Goal: Transaction & Acquisition: Book appointment/travel/reservation

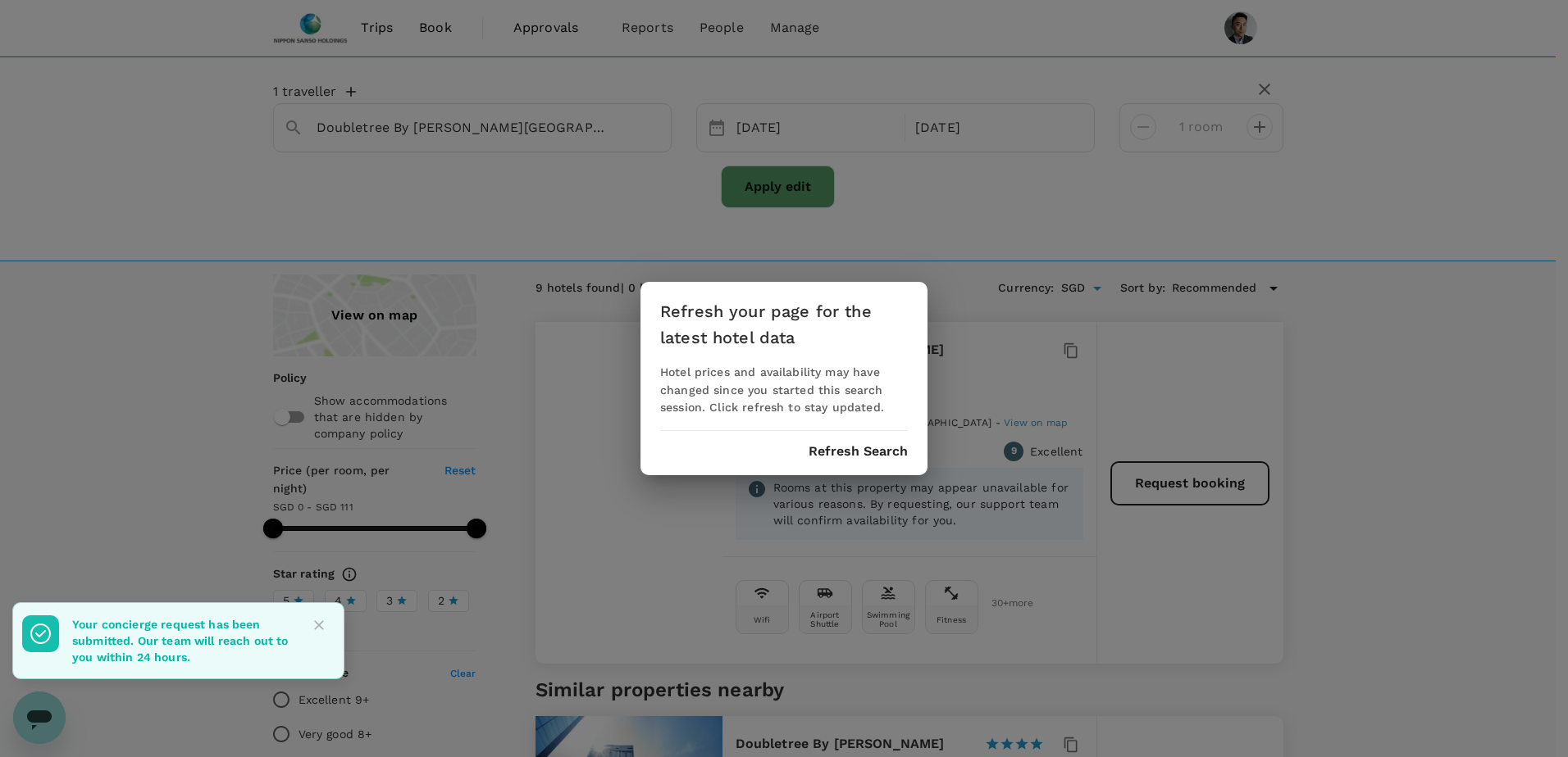
click at [844, 442] on div "Refresh your page for the latest hotel data Hotel prices and availability may h…" at bounding box center [784, 378] width 287 height 194
click at [863, 462] on div "Refresh your page for the latest hotel data Hotel prices and availability may h…" at bounding box center [784, 378] width 287 height 194
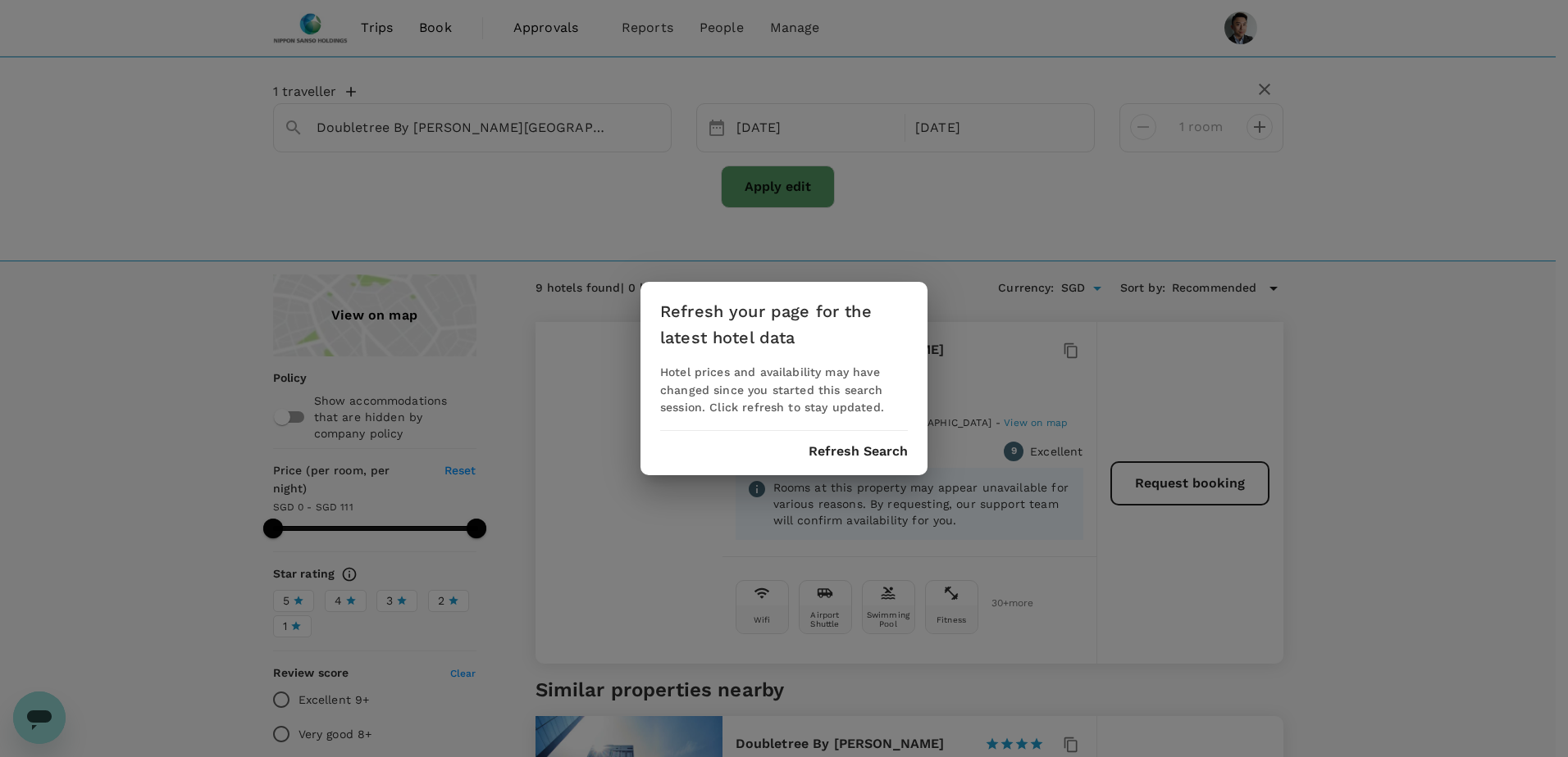
click at [839, 449] on button "Refresh Search" at bounding box center [857, 452] width 99 height 15
click at [842, 456] on button "Refresh Search" at bounding box center [857, 452] width 99 height 15
click at [837, 456] on button "Refresh Search" at bounding box center [857, 452] width 99 height 15
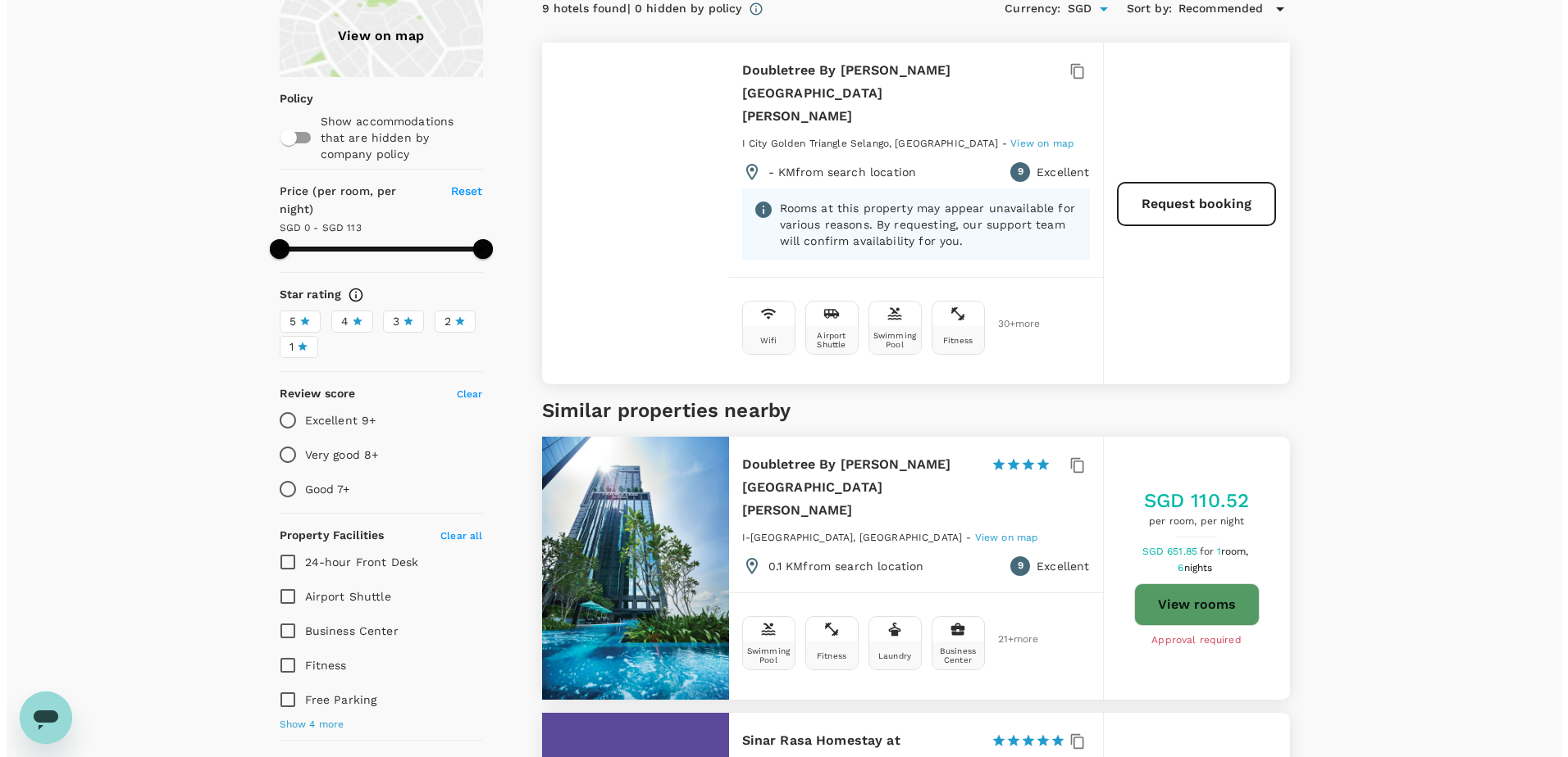
scroll to position [328, 0]
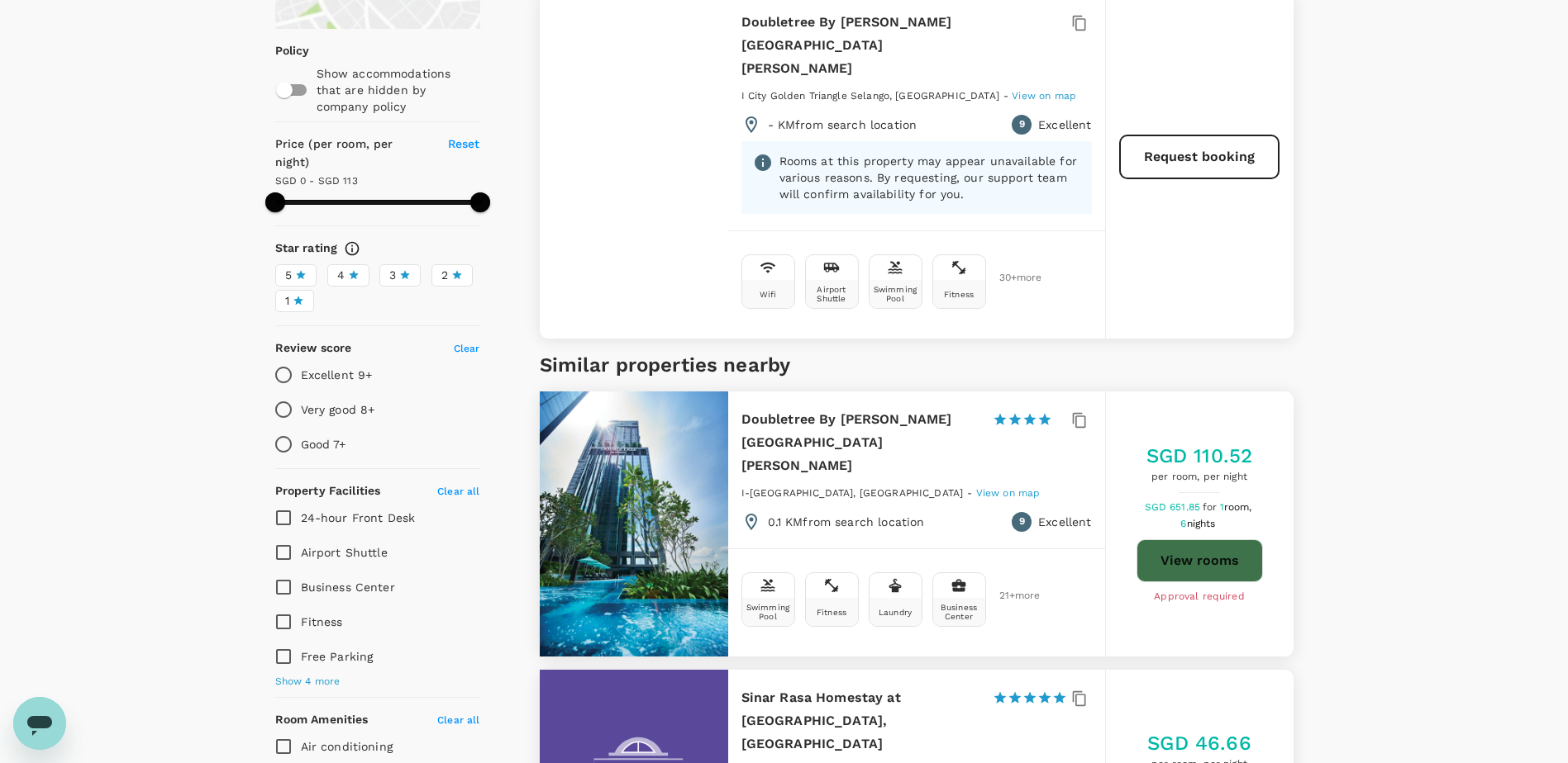
click at [1196, 539] on button "View rooms" at bounding box center [1200, 560] width 126 height 43
type input "112"
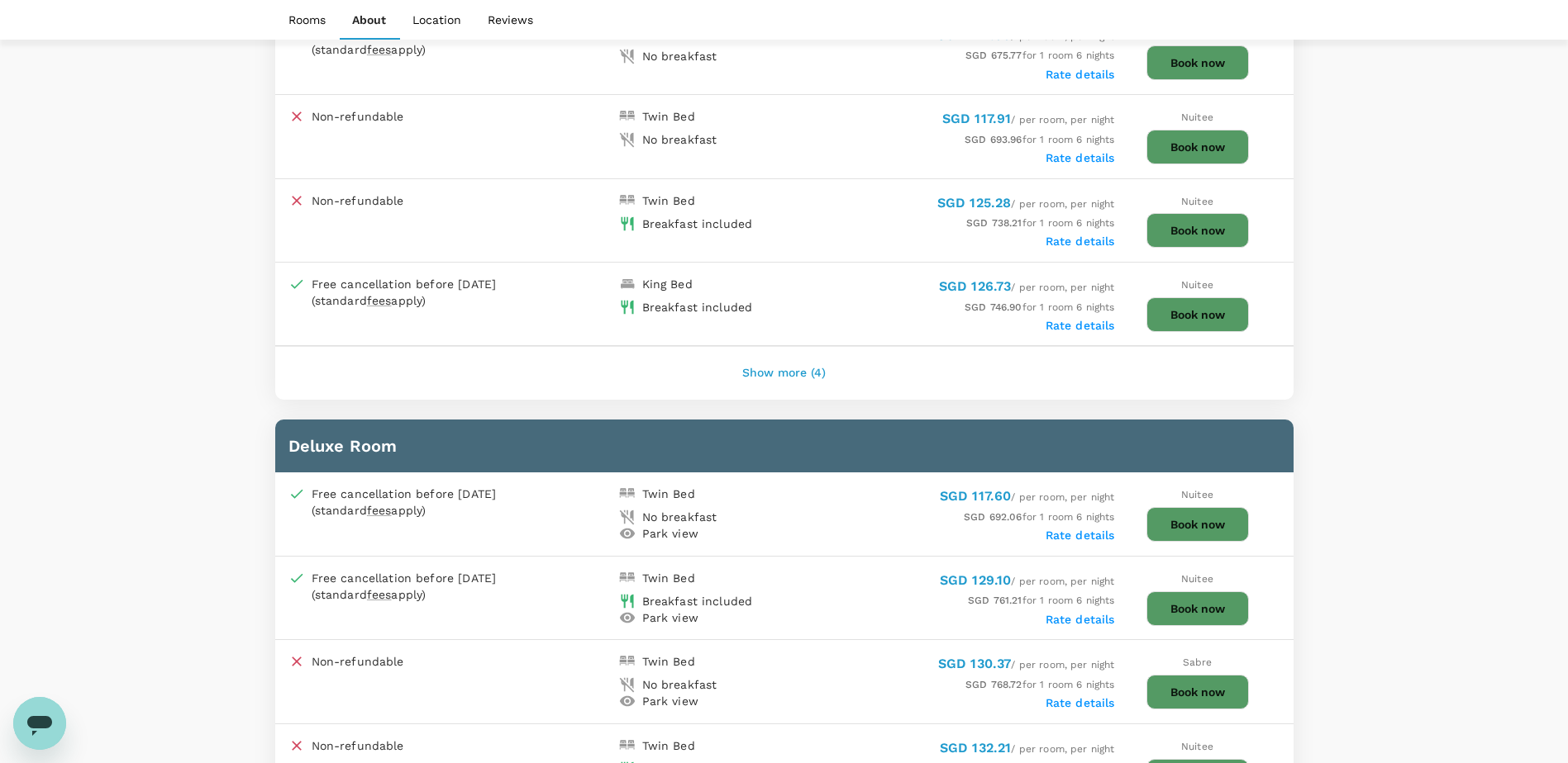
scroll to position [1239, 0]
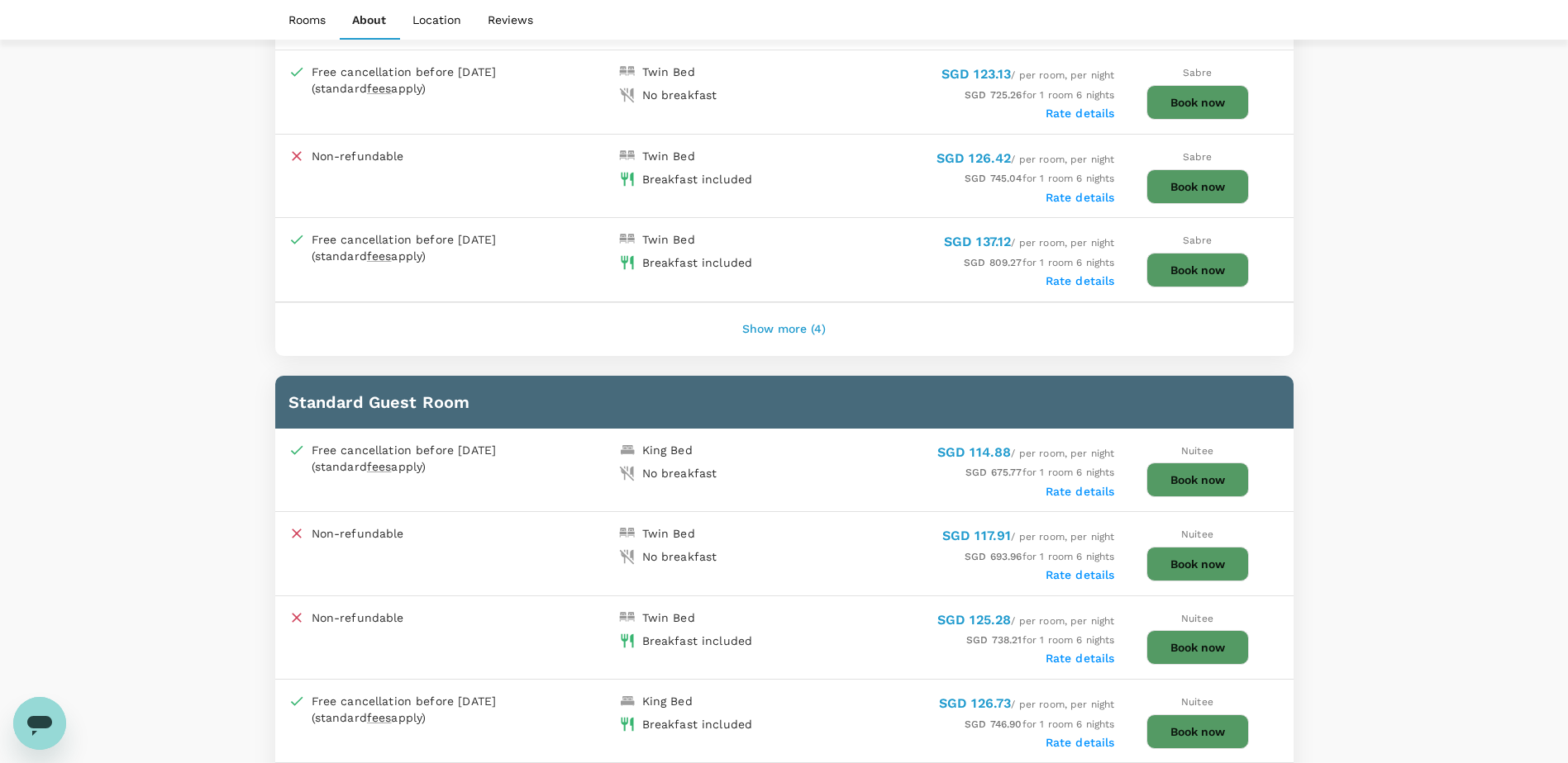
scroll to position [992, 0]
click at [789, 329] on button "Show more (4)" at bounding box center [784, 329] width 129 height 39
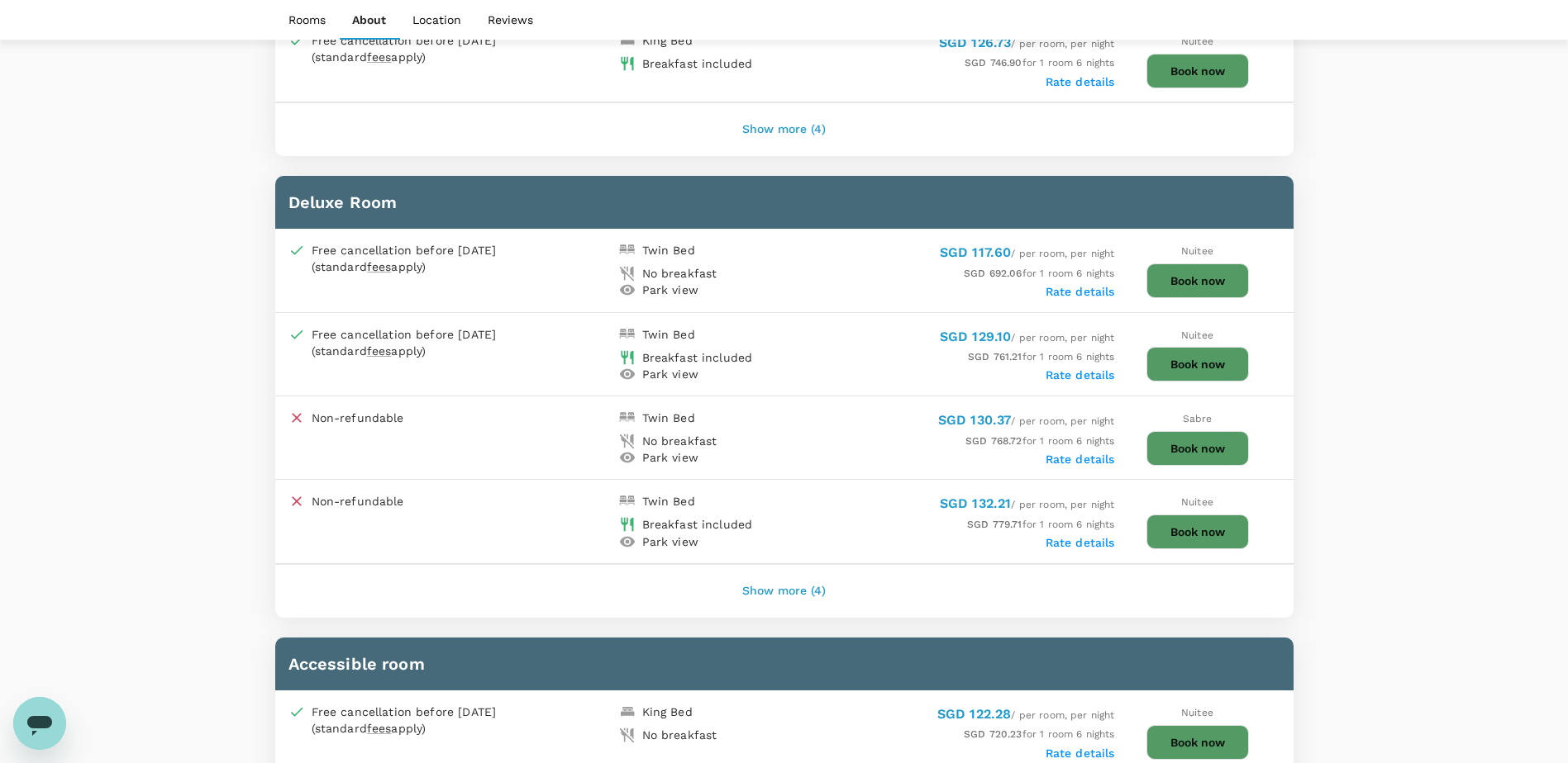
scroll to position [2065, 0]
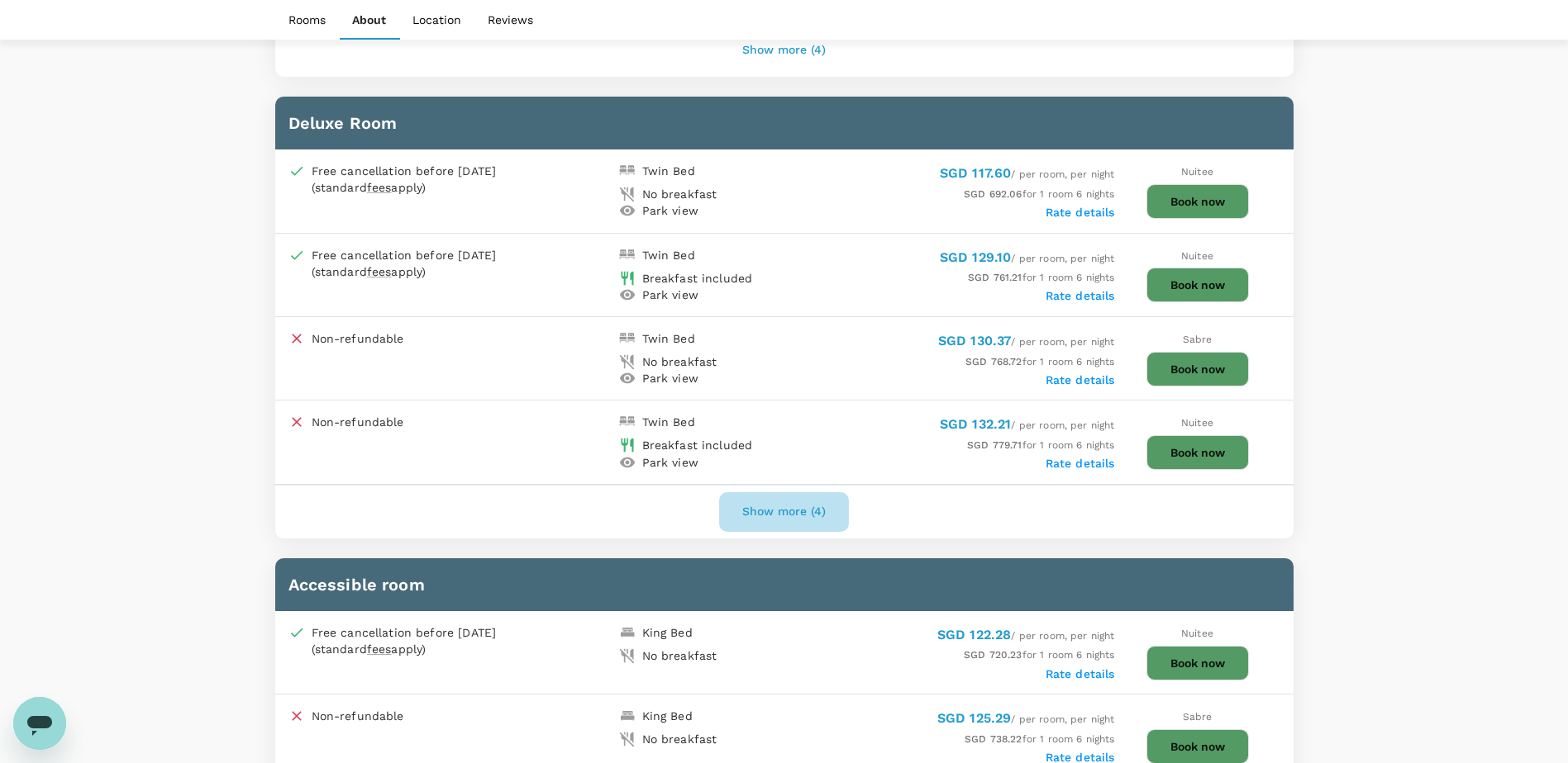
click at [787, 513] on button "Show more (4)" at bounding box center [784, 512] width 129 height 39
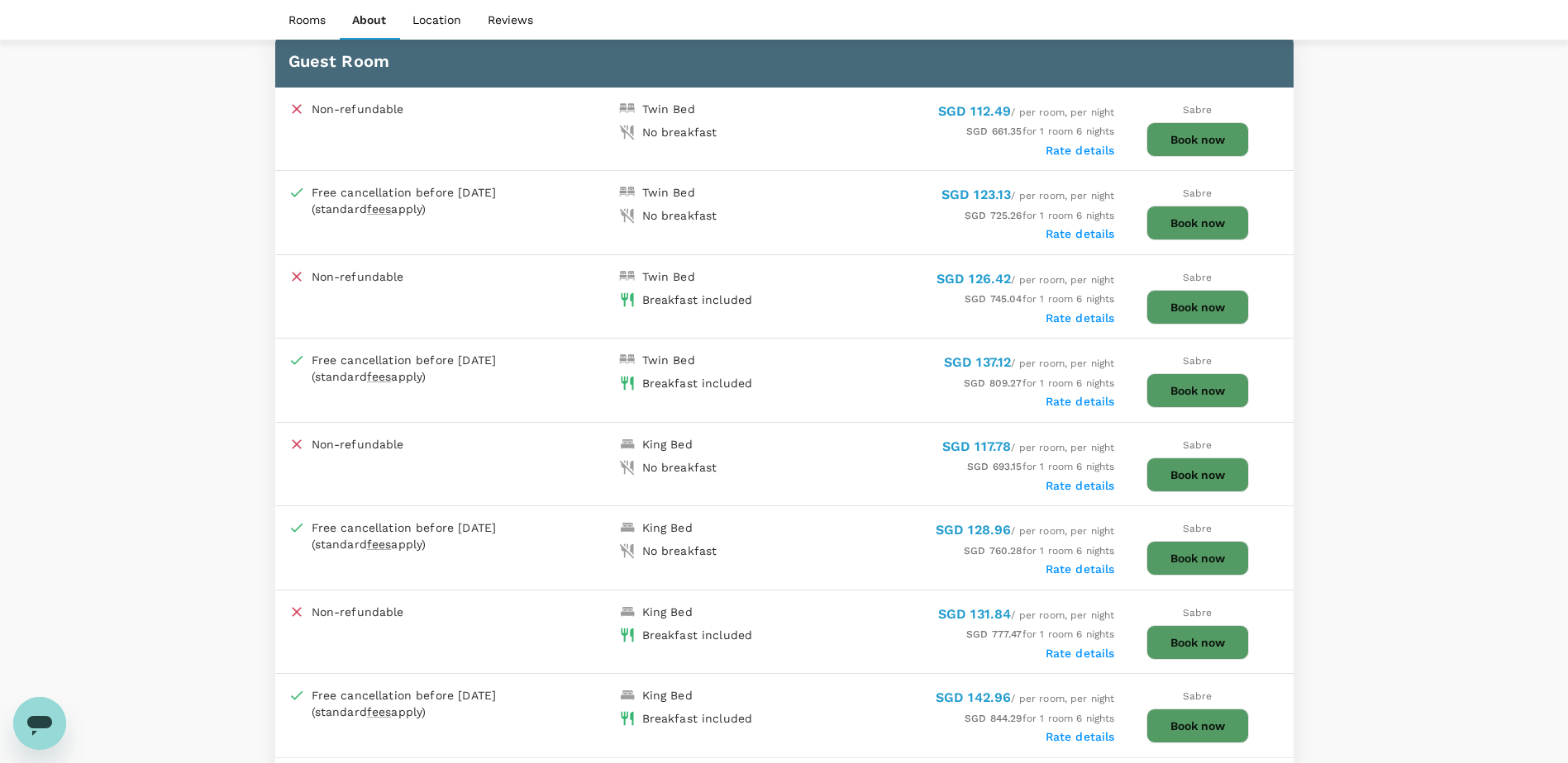
scroll to position [908, 0]
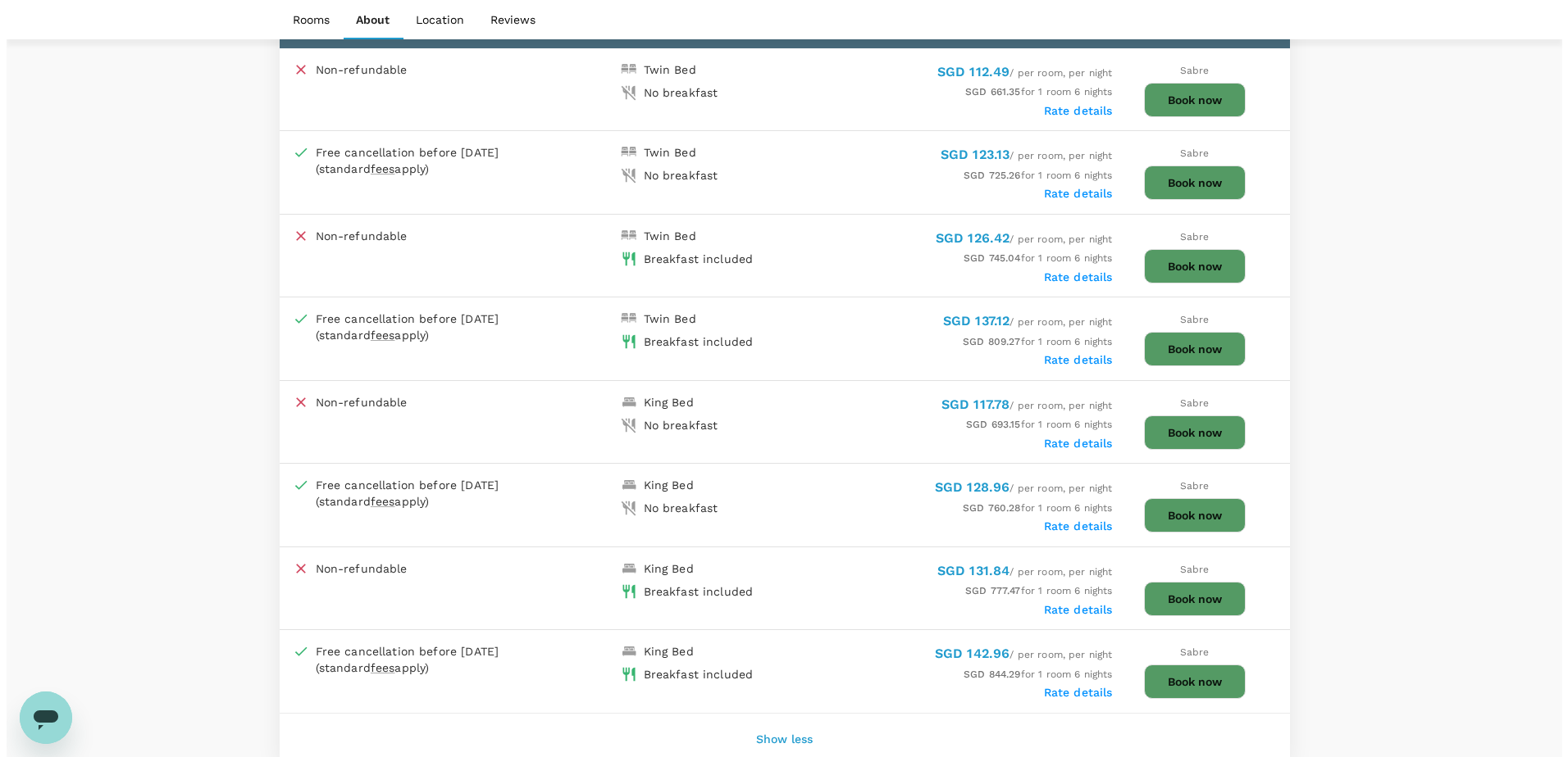
scroll to position [1476, 0]
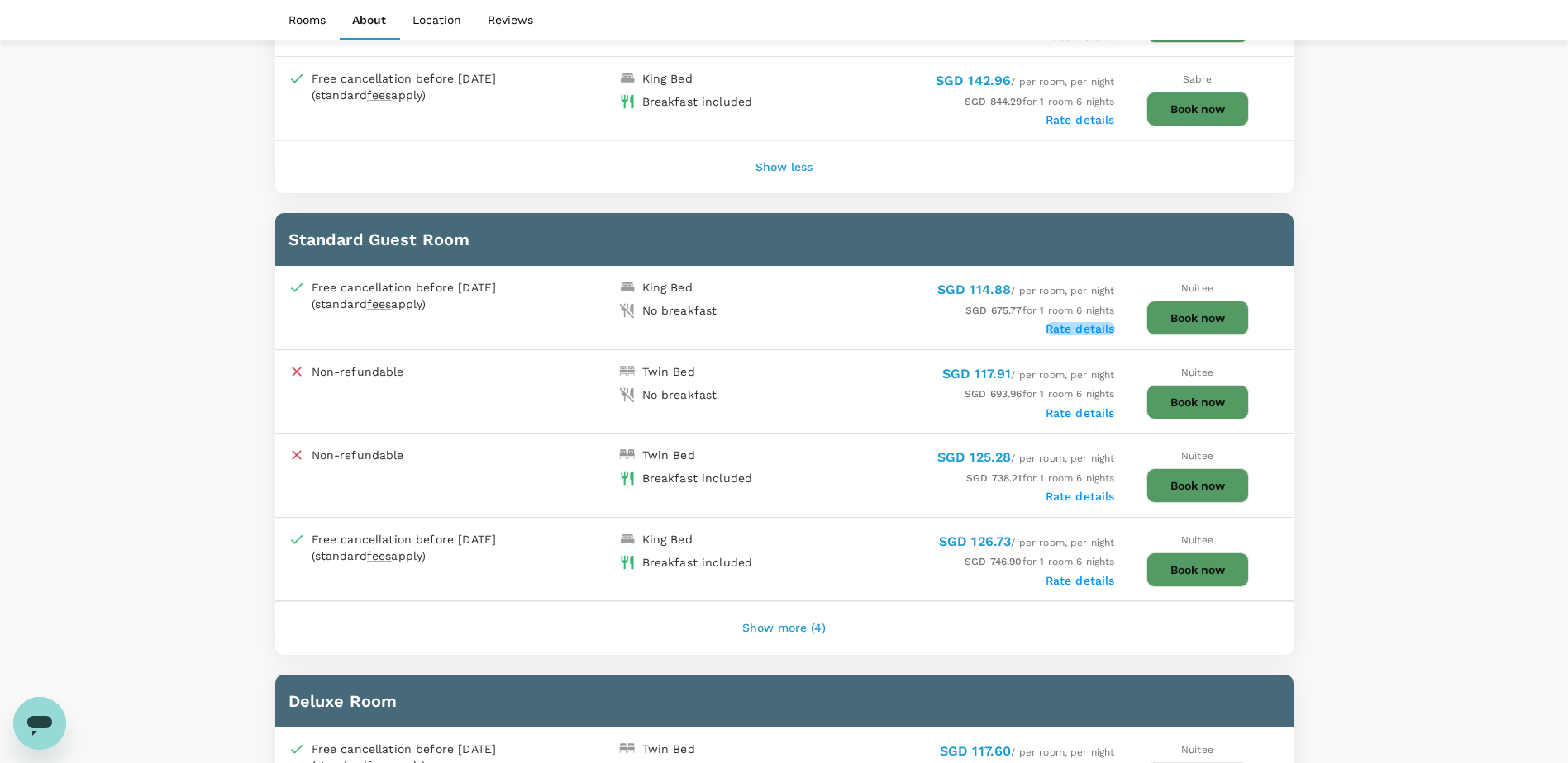
click at [1089, 326] on label "Rate details" at bounding box center [1080, 329] width 70 height 13
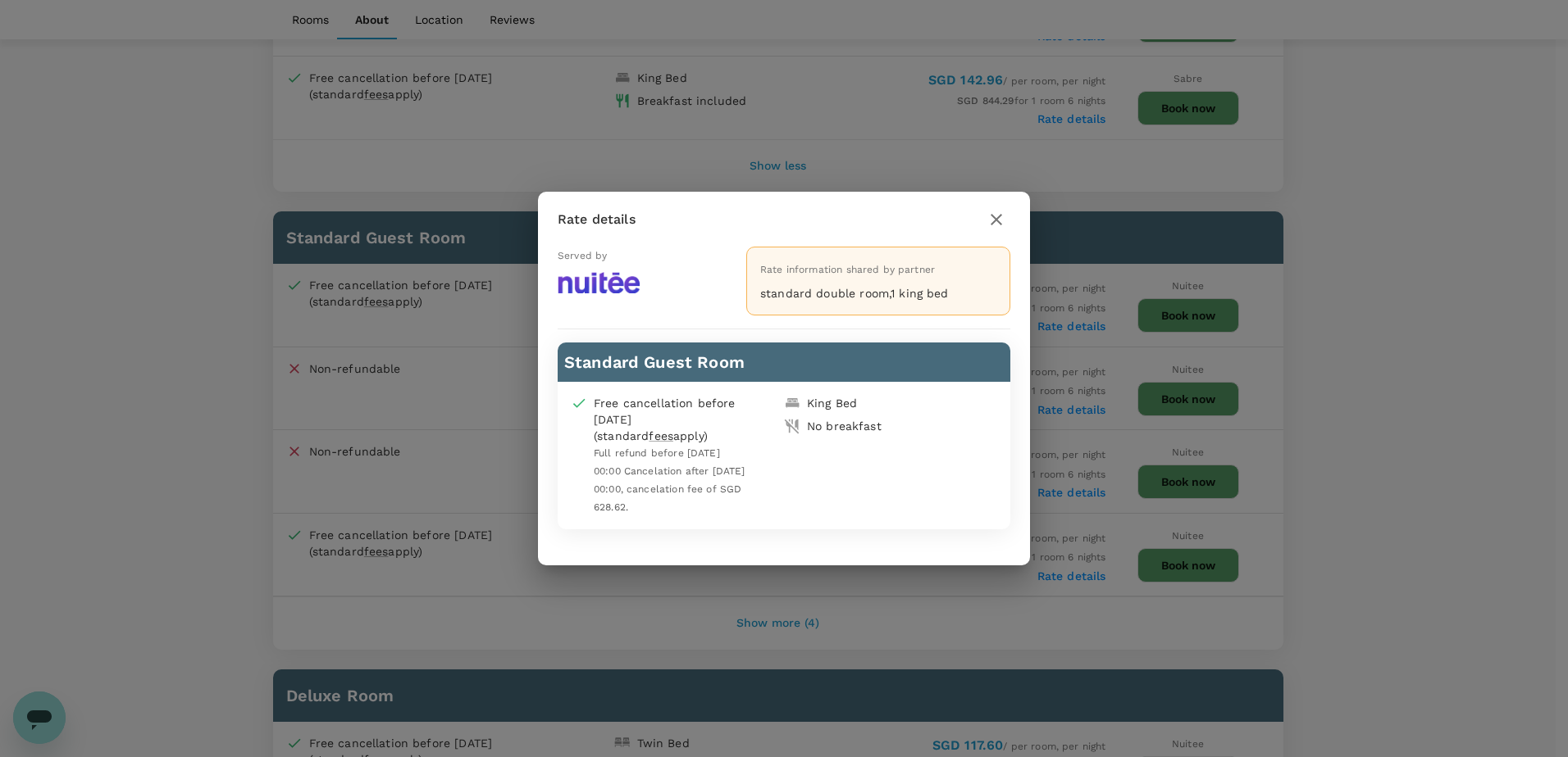
click at [998, 219] on icon "button" at bounding box center [997, 220] width 20 height 20
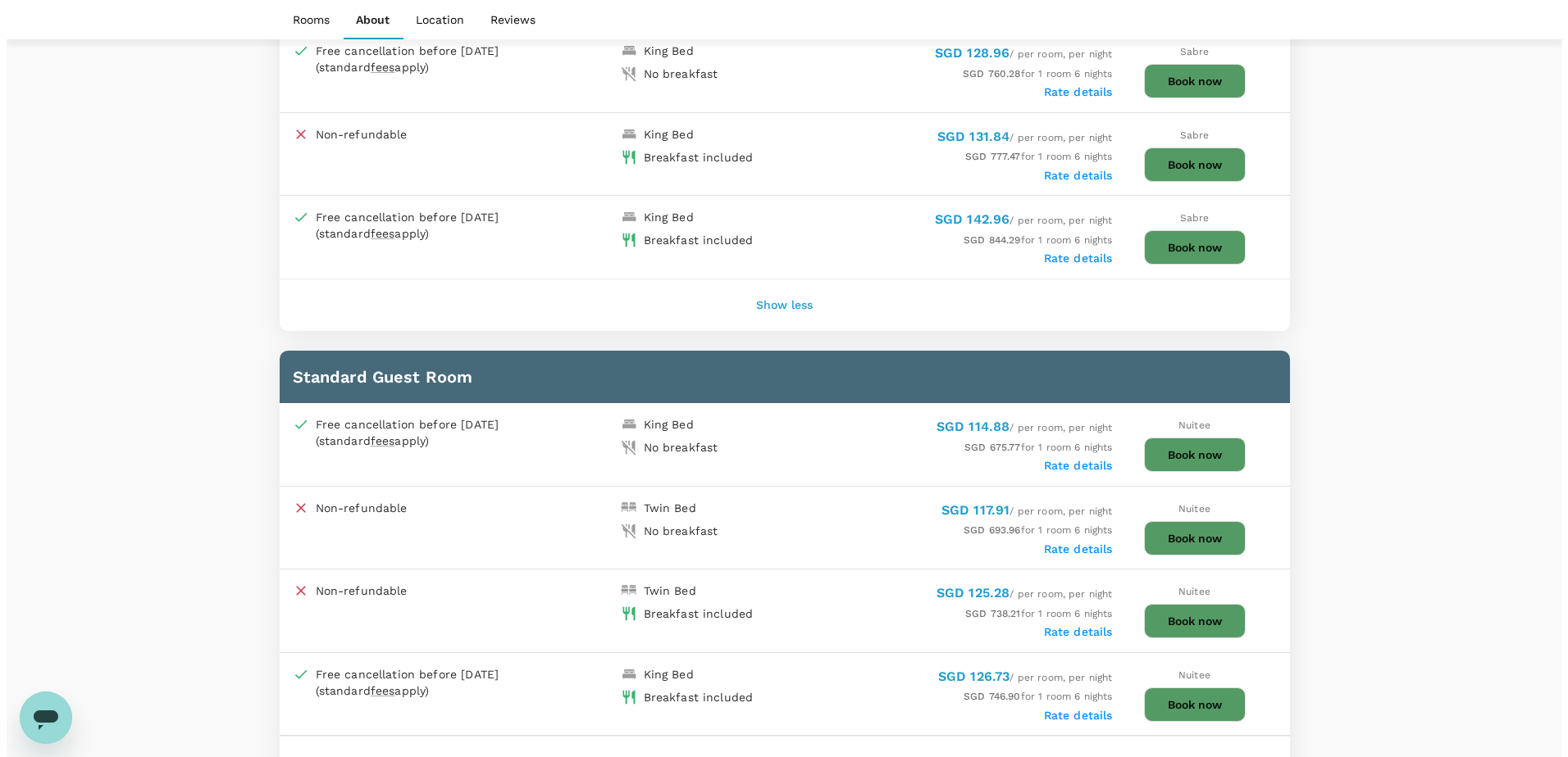
scroll to position [901, 0]
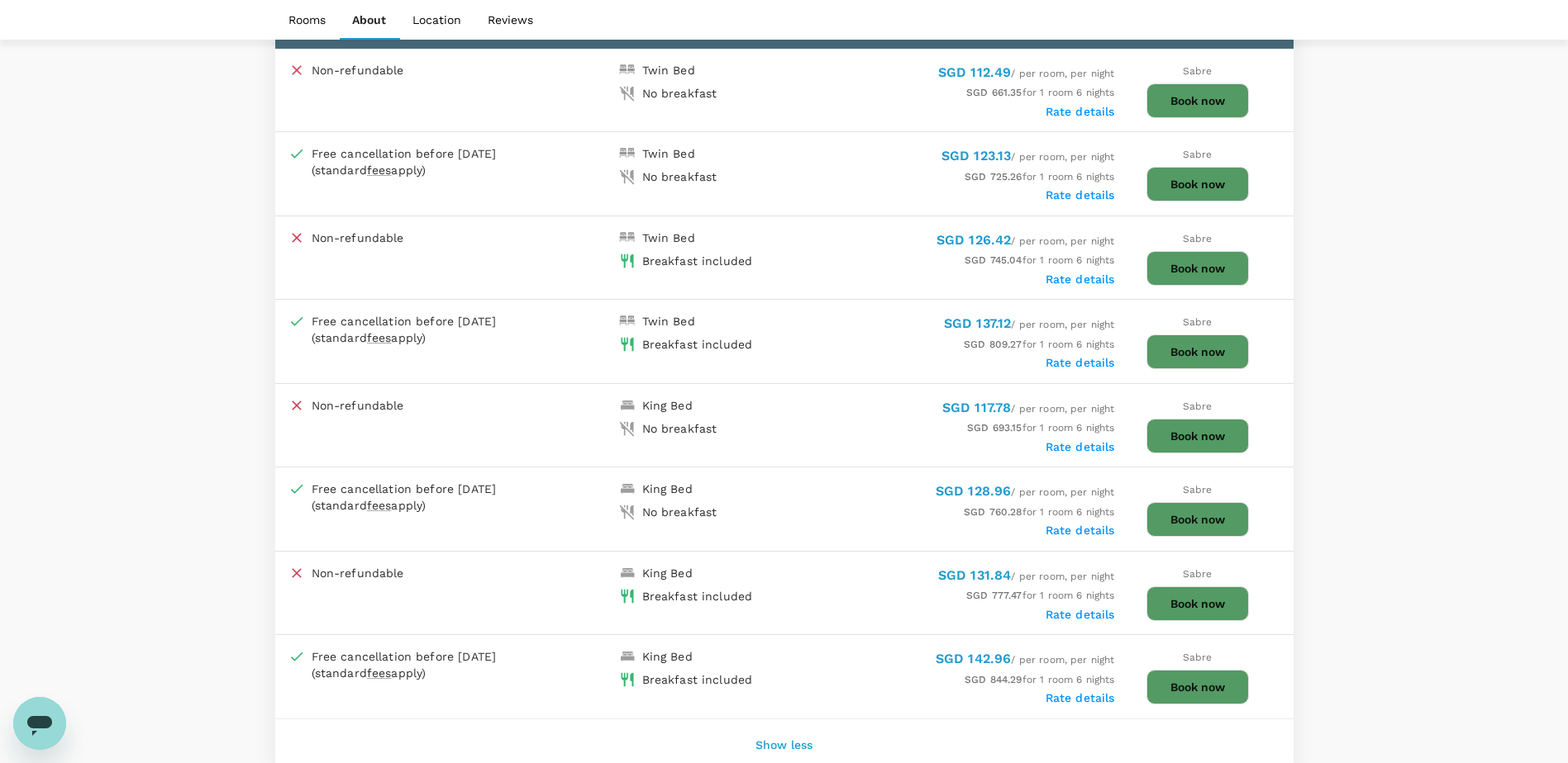
click at [1086, 273] on label "Rate details" at bounding box center [1080, 279] width 70 height 13
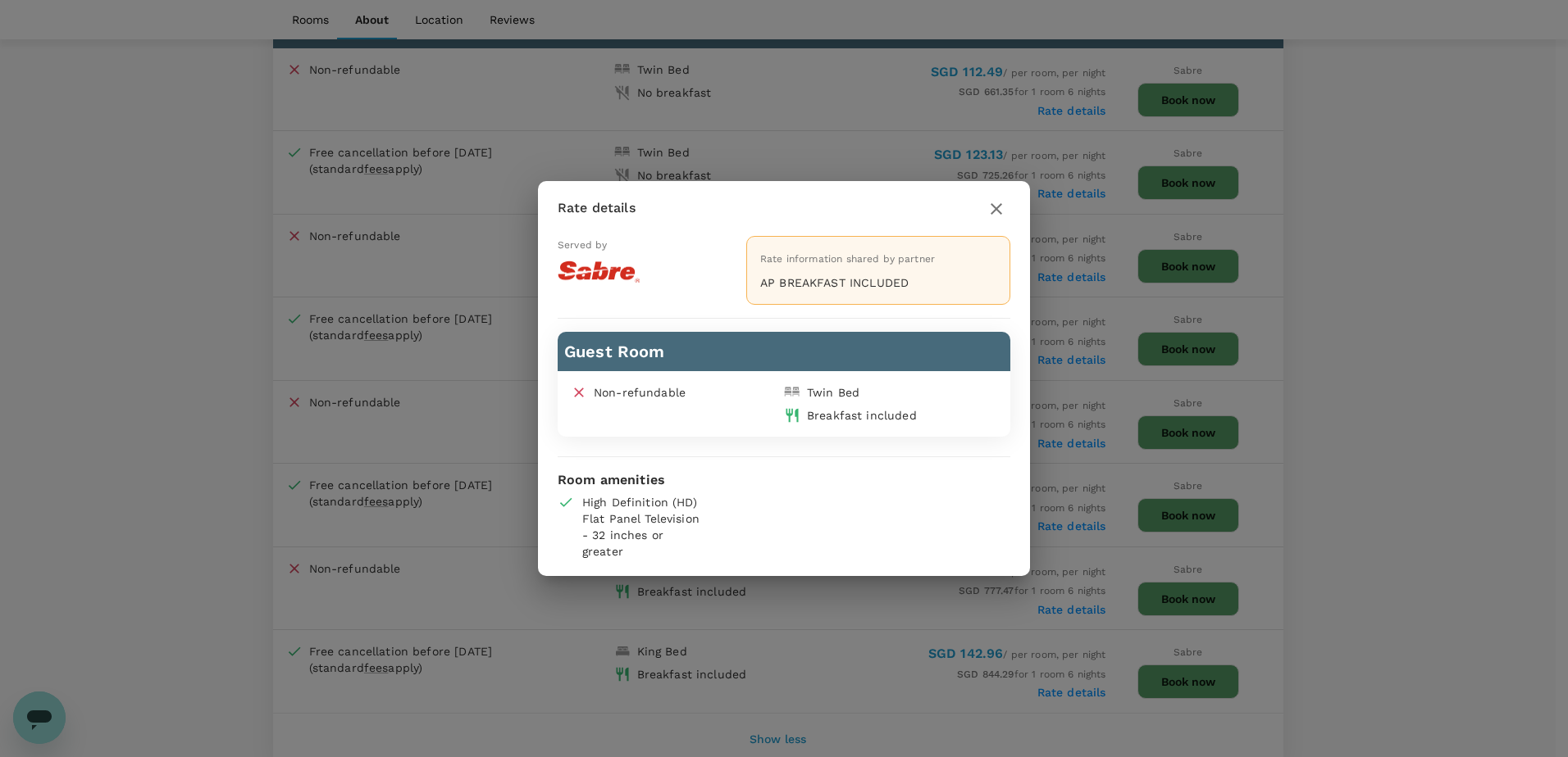
click at [993, 205] on icon "button" at bounding box center [997, 209] width 12 height 12
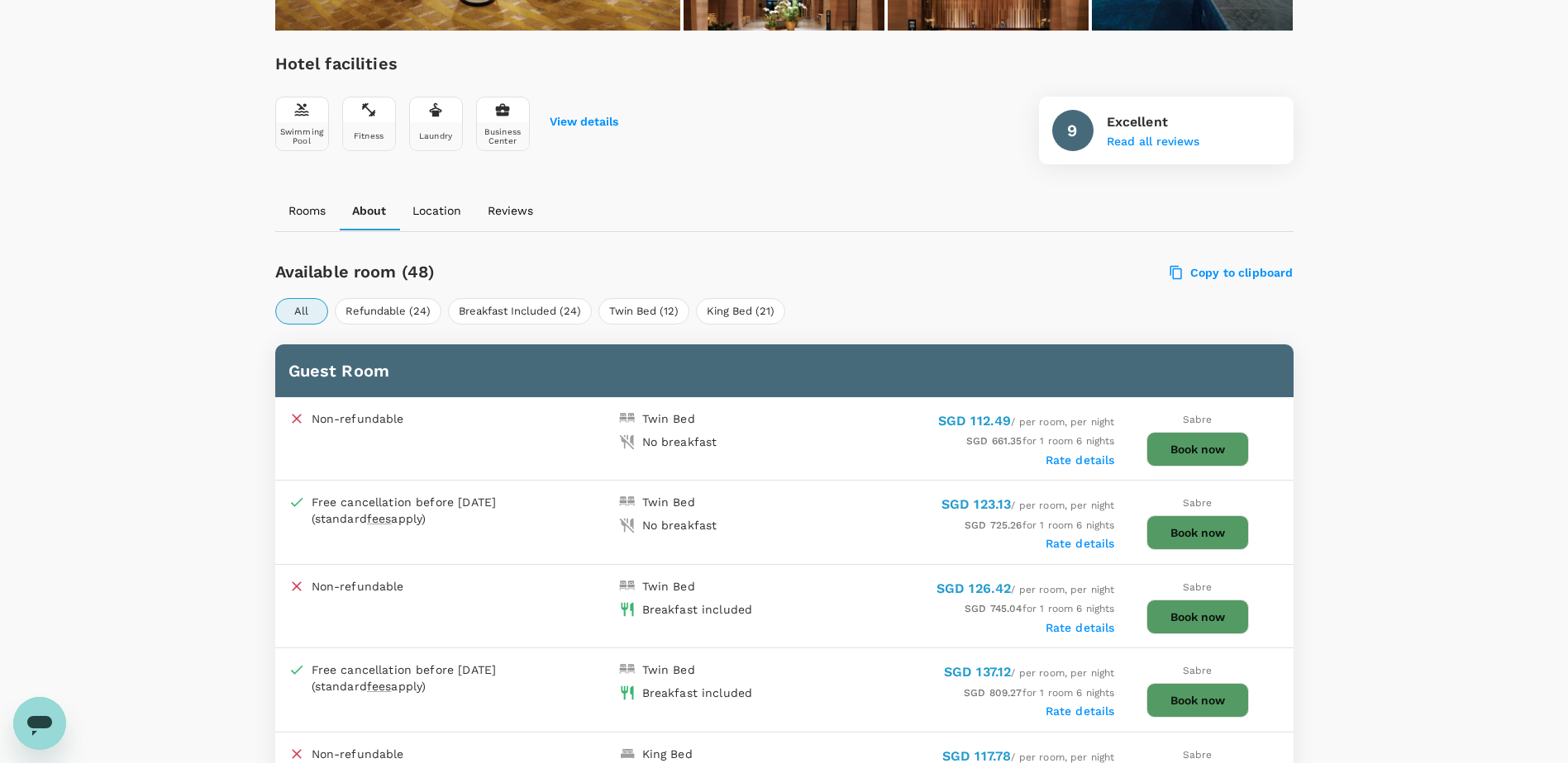
scroll to position [661, 0]
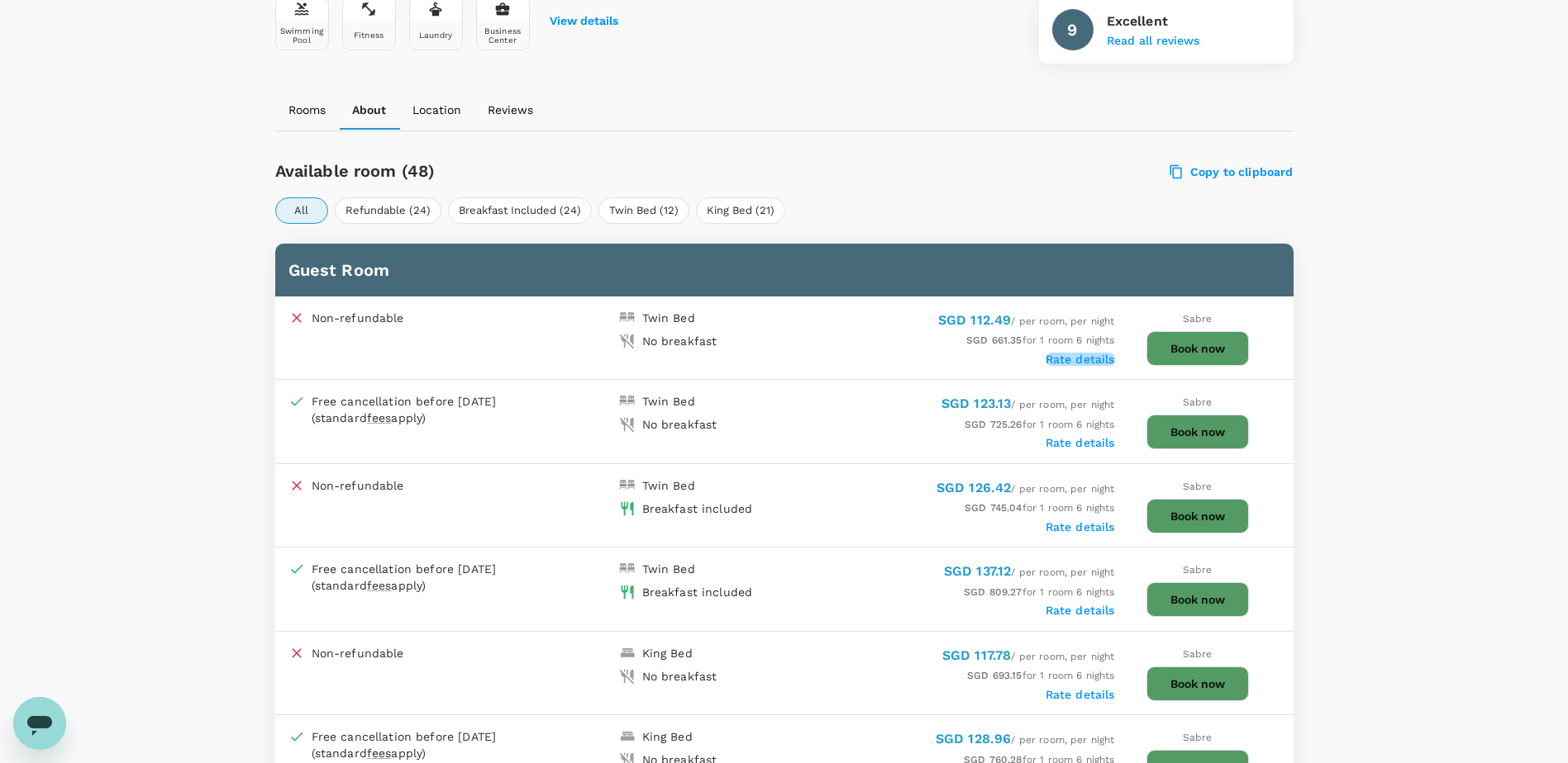
click at [1092, 360] on label "Rate details" at bounding box center [1080, 360] width 70 height 13
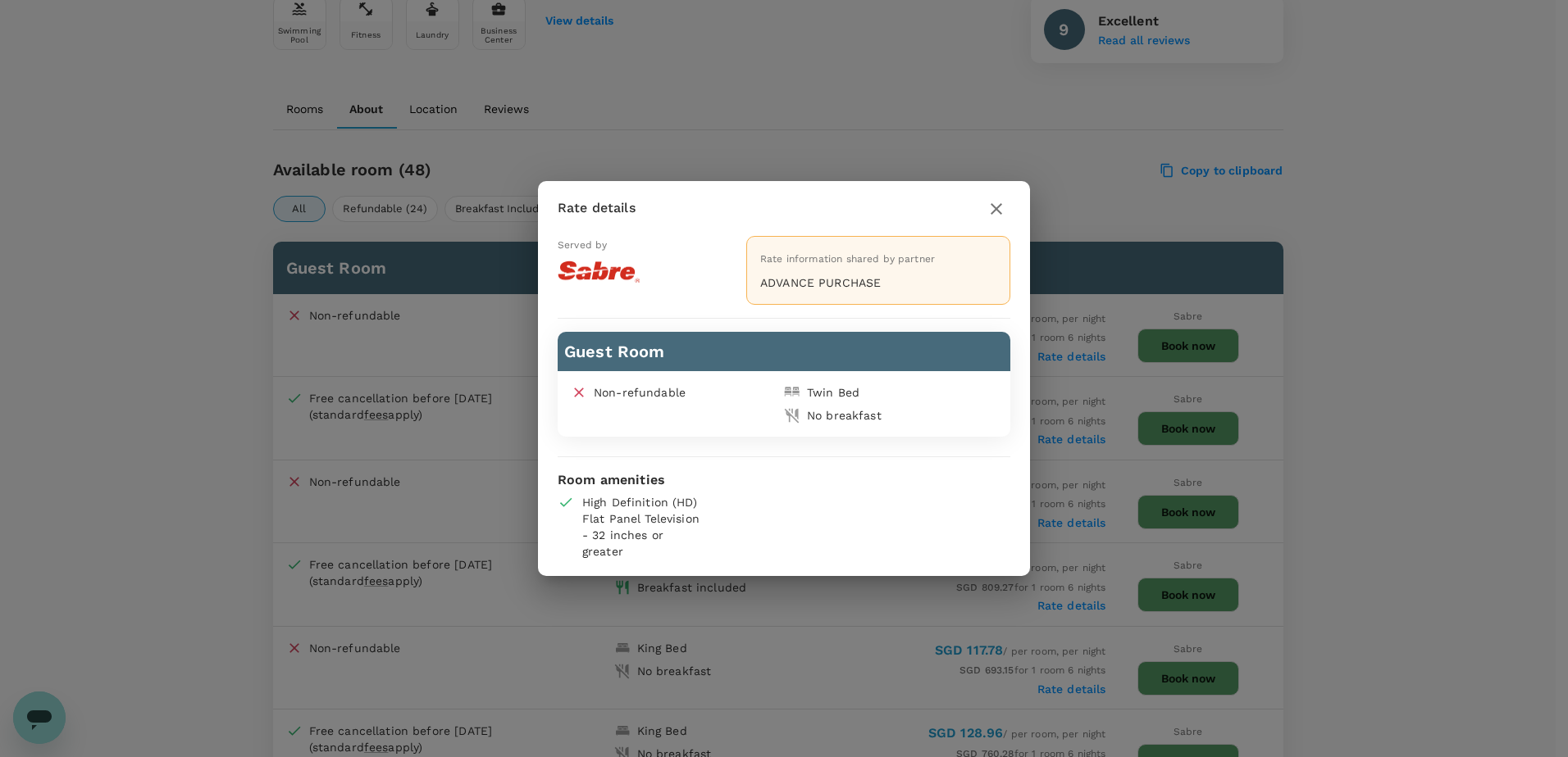
click at [1007, 202] on button "button" at bounding box center [996, 208] width 28 height 28
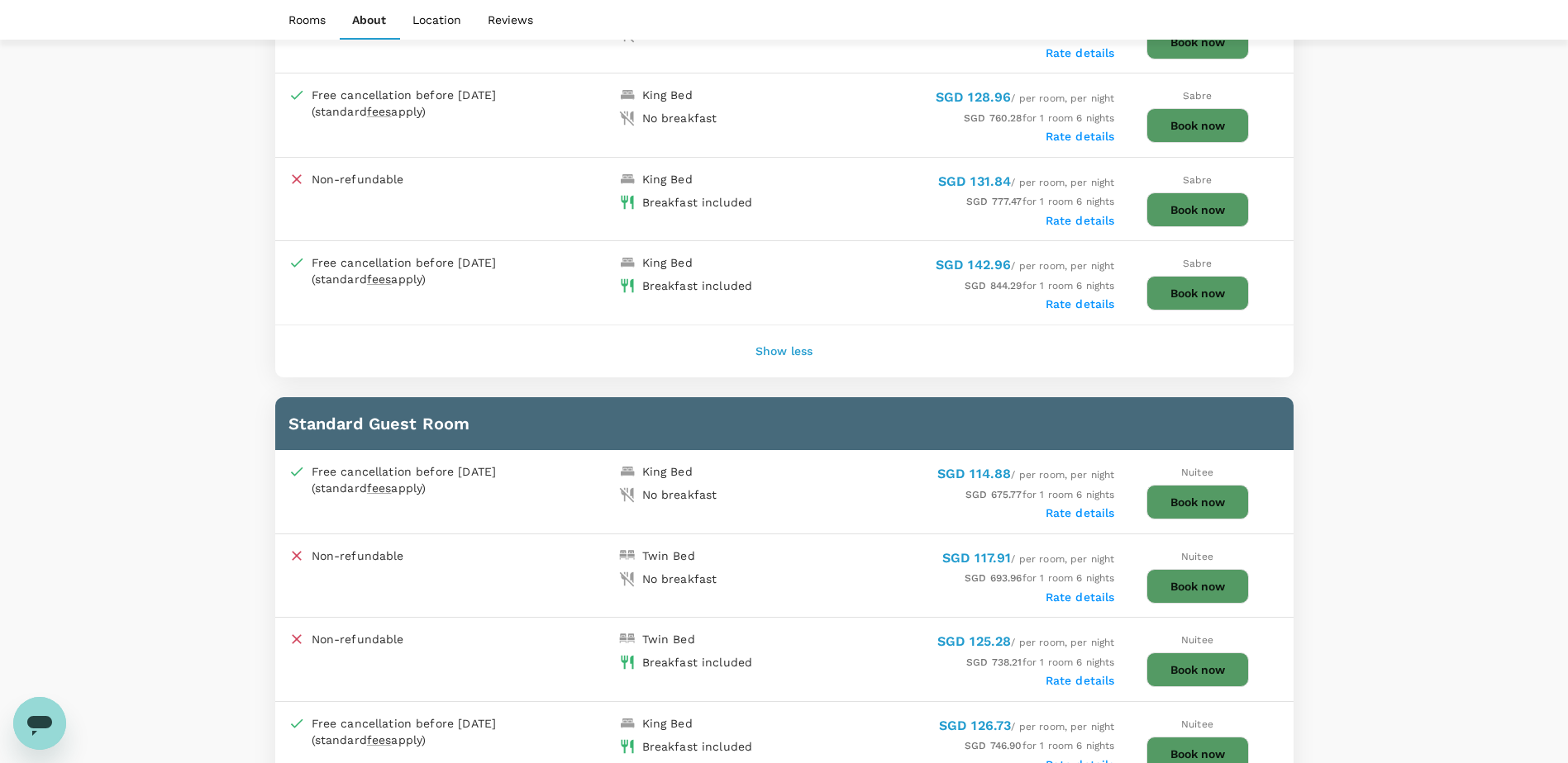
scroll to position [1570, 0]
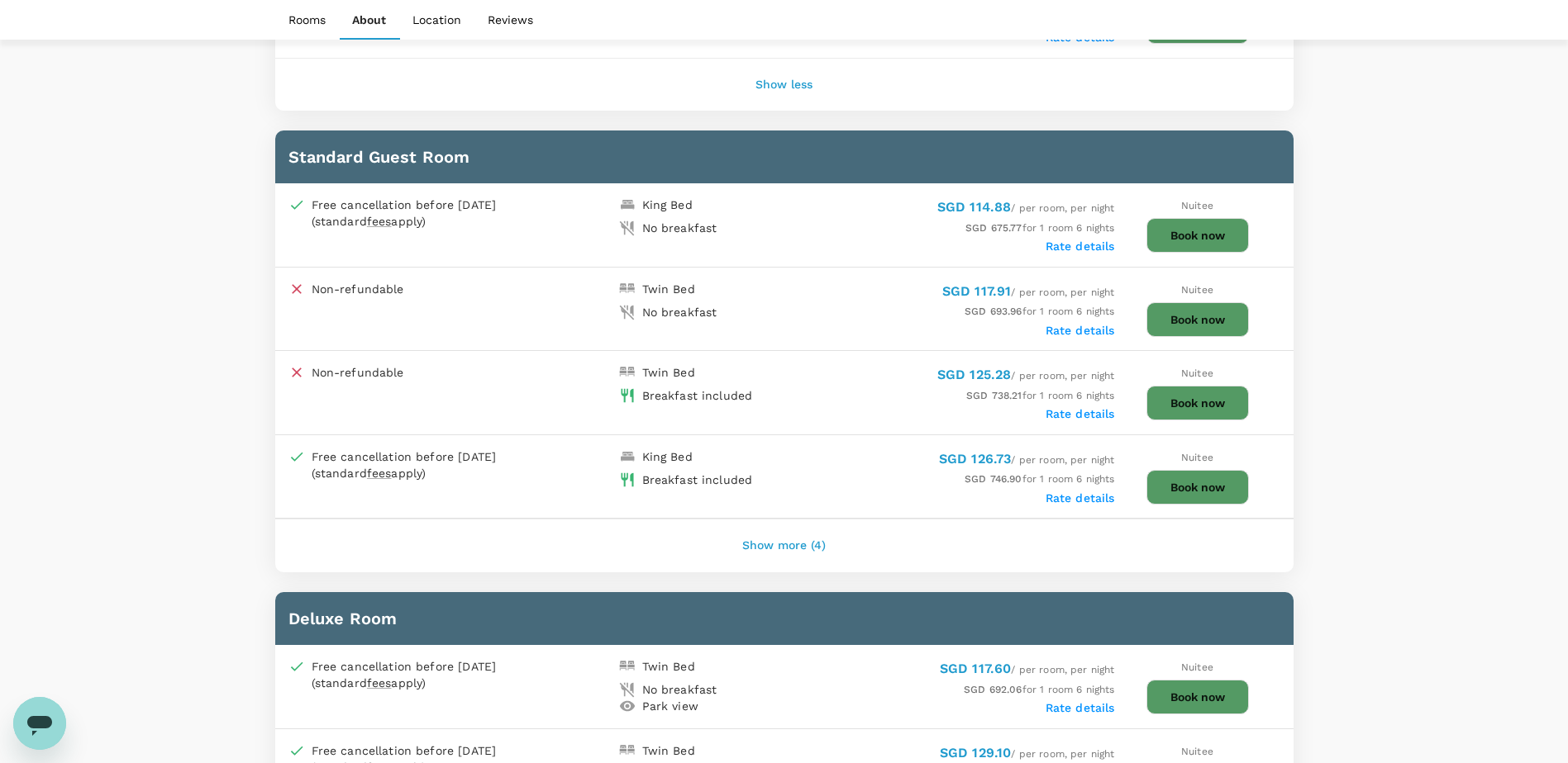
click at [760, 538] on button "Show more (4)" at bounding box center [784, 545] width 129 height 39
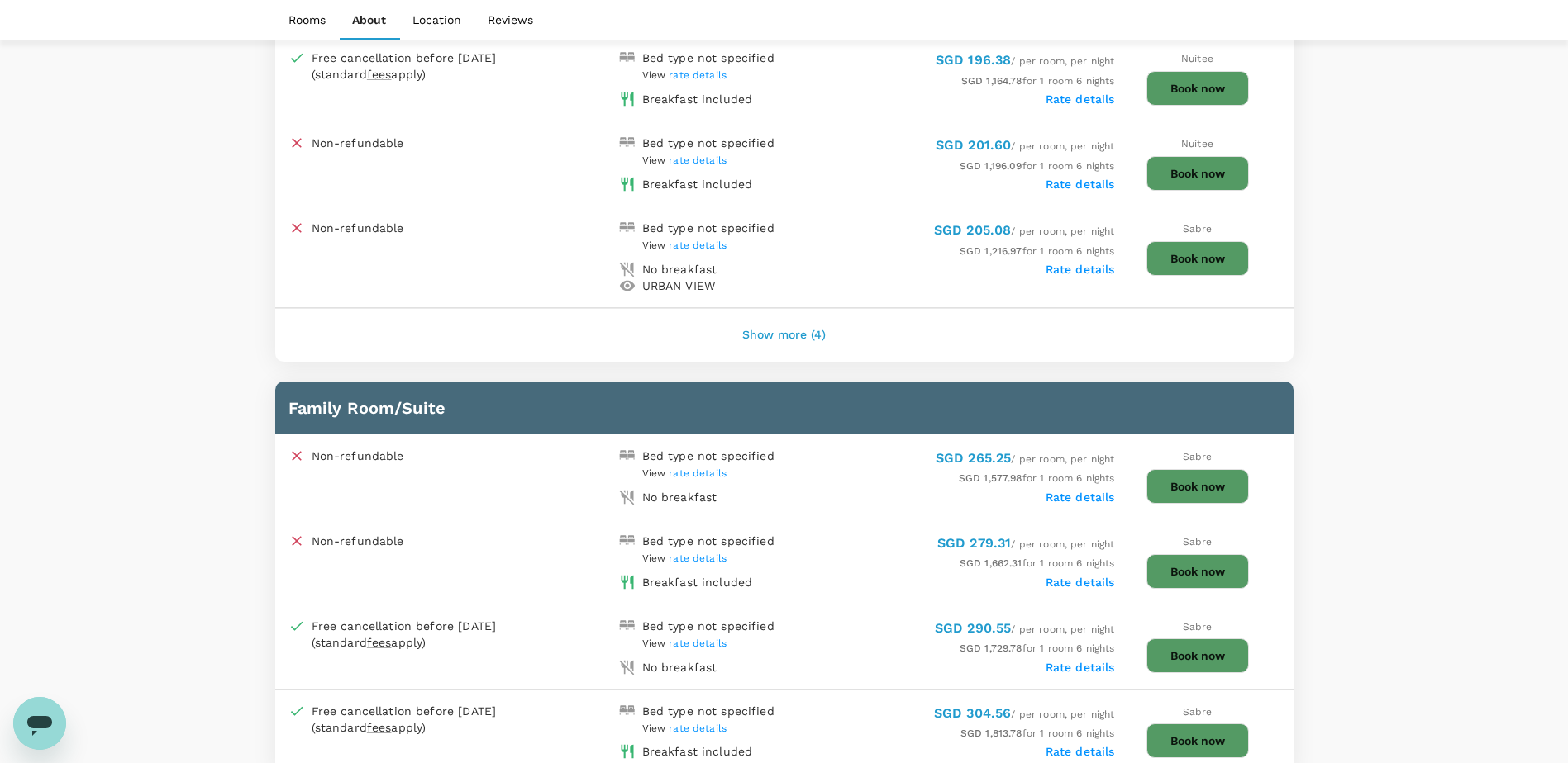
scroll to position [3965, 0]
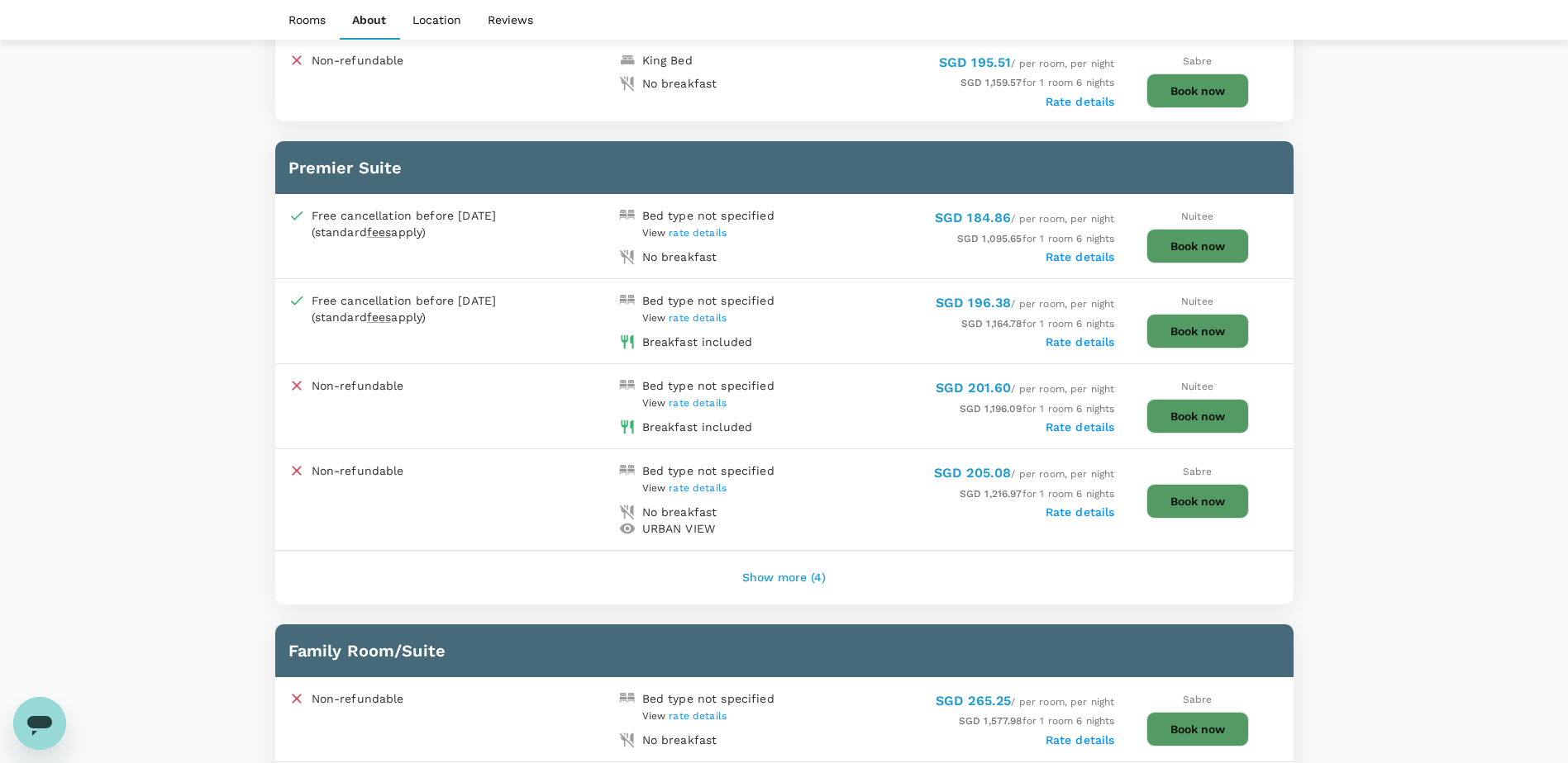
drag, startPoint x: 172, startPoint y: 398, endPoint x: 182, endPoint y: 403, distance: 11.2
drag, startPoint x: 198, startPoint y: 347, endPoint x: 181, endPoint y: 371, distance: 29.4
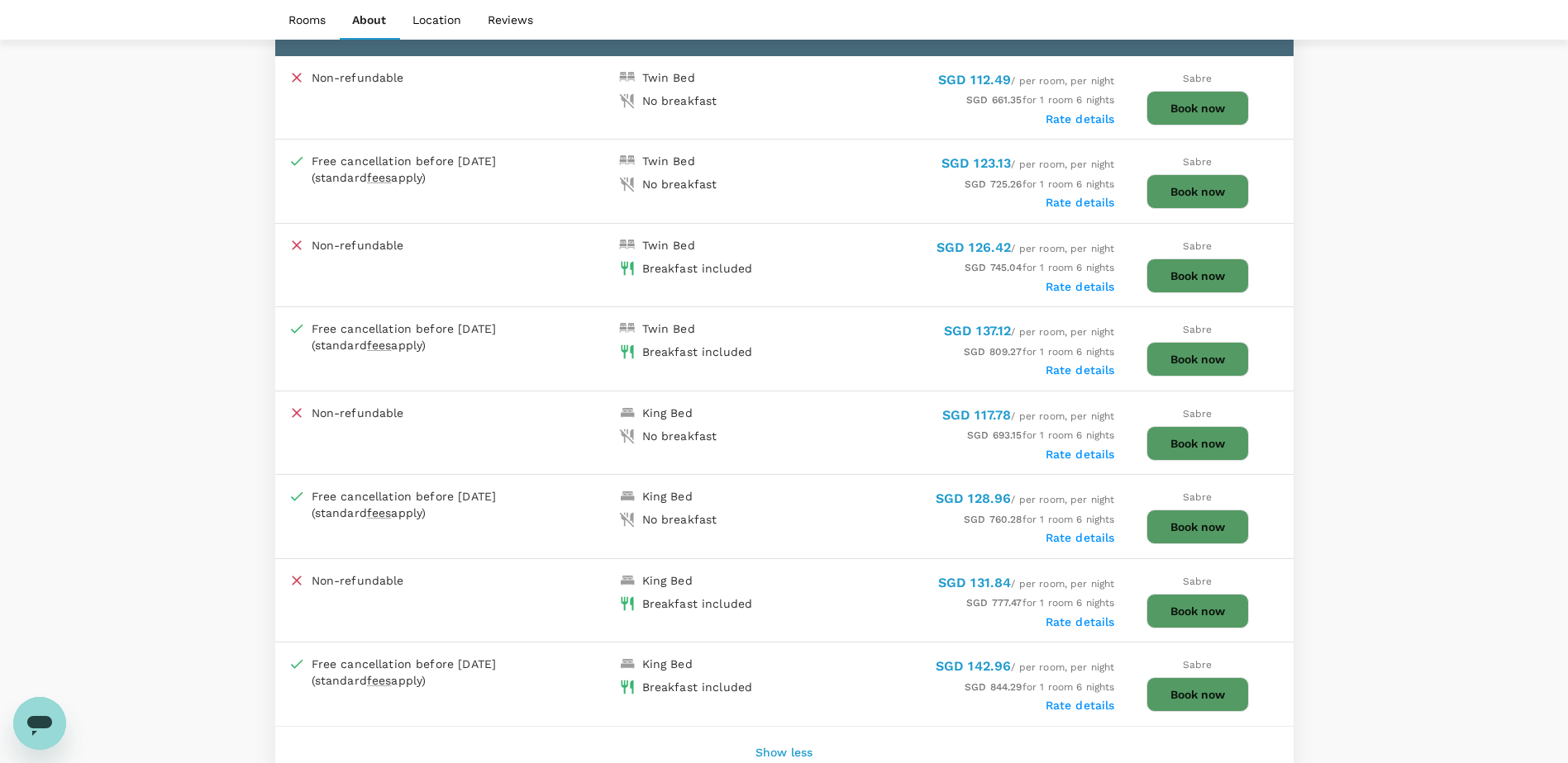
scroll to position [908, 0]
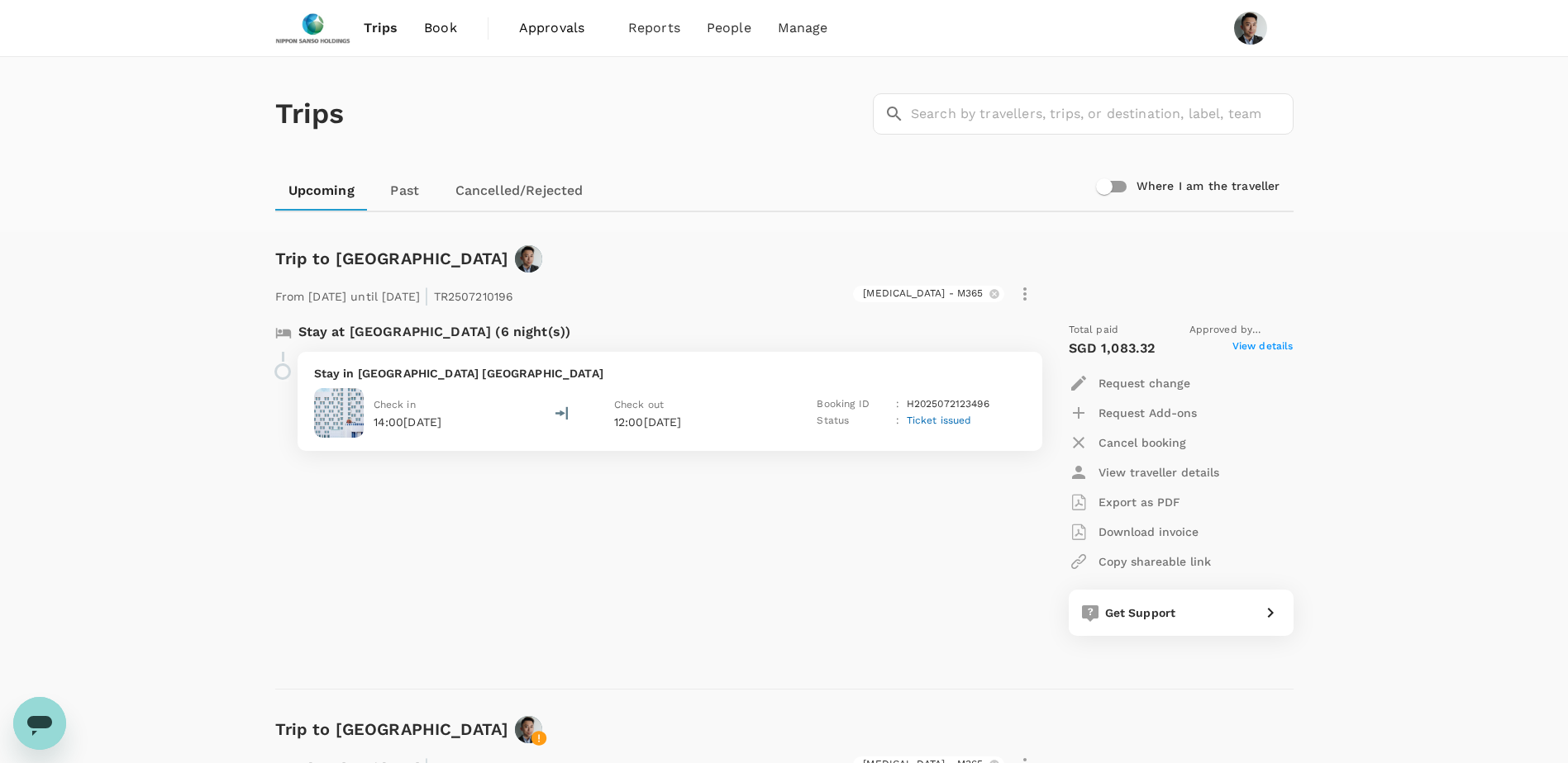
click at [414, 197] on link "Past" at bounding box center [405, 191] width 74 height 39
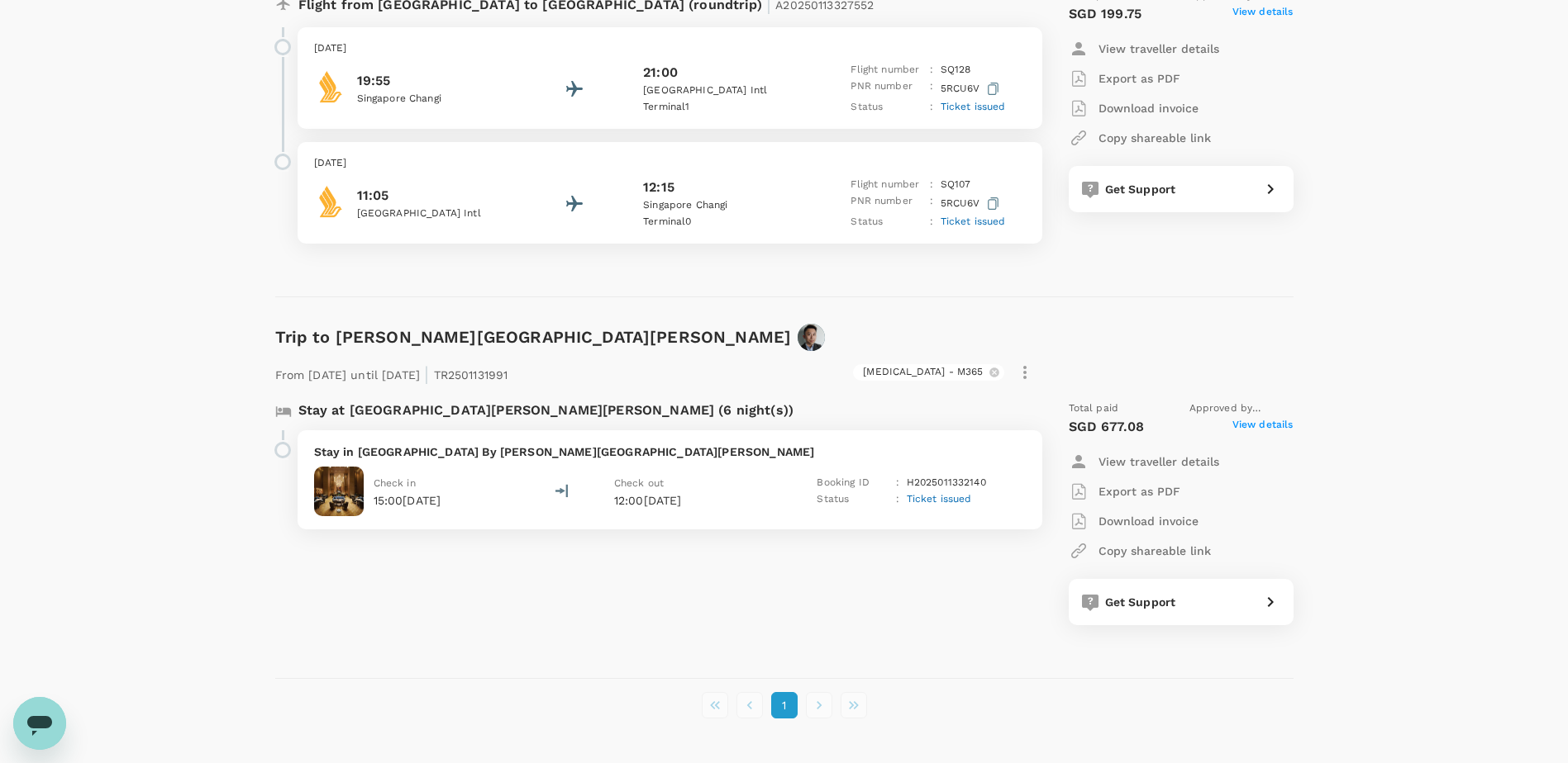
scroll to position [2656, 0]
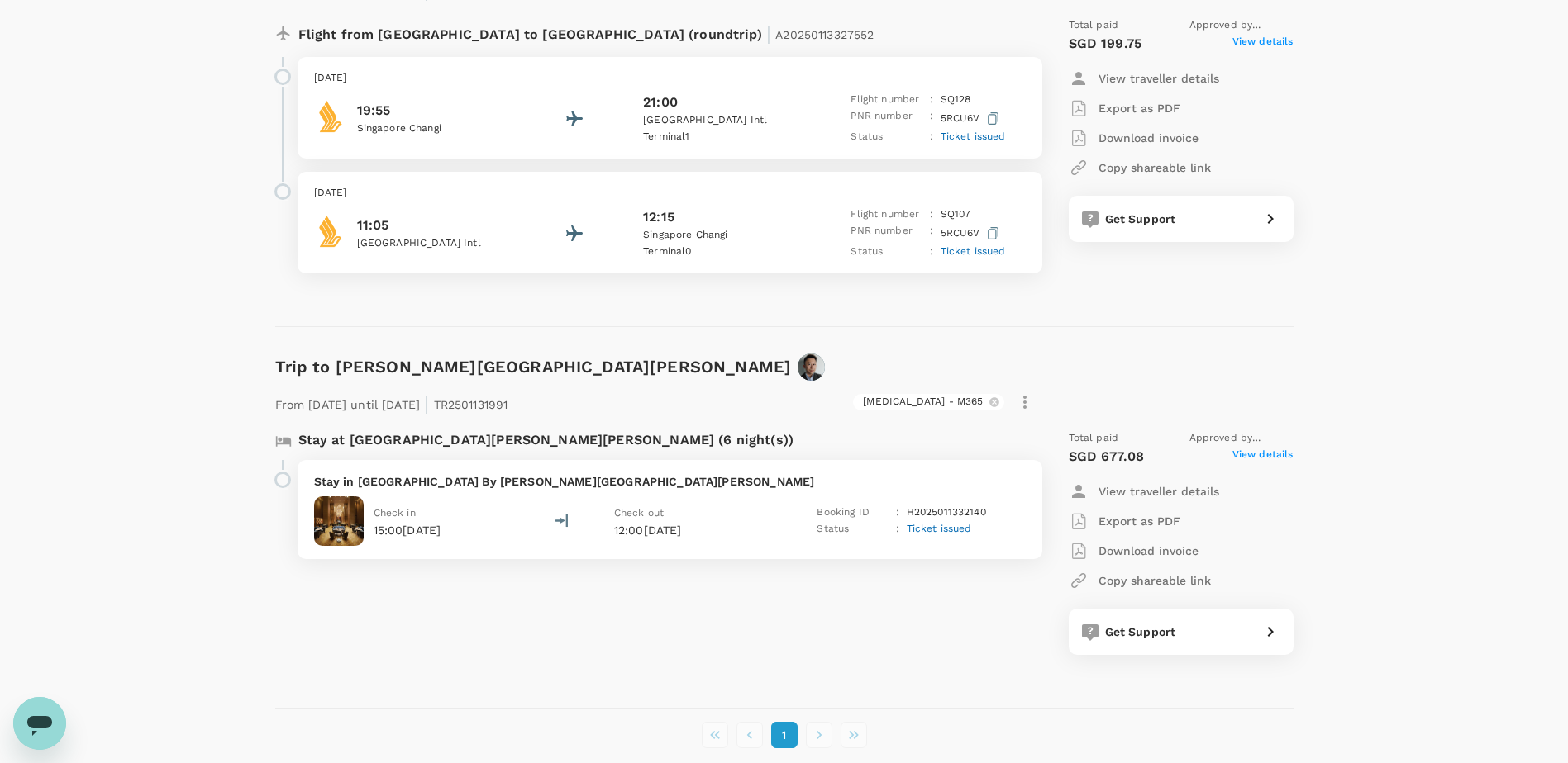
click at [1168, 489] on p "View traveller details" at bounding box center [1159, 492] width 121 height 17
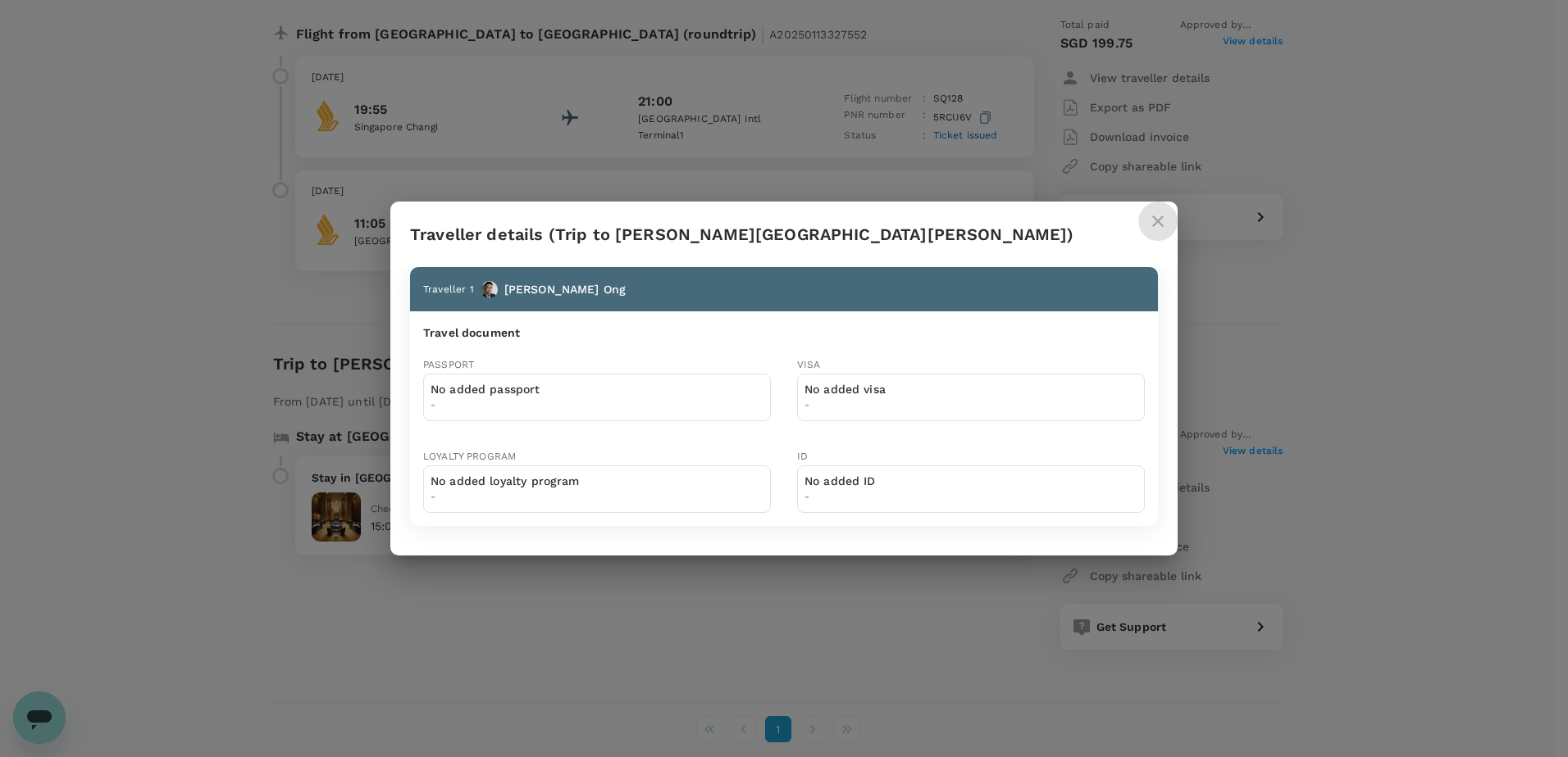
click at [1168, 220] on button "close" at bounding box center [1158, 221] width 39 height 39
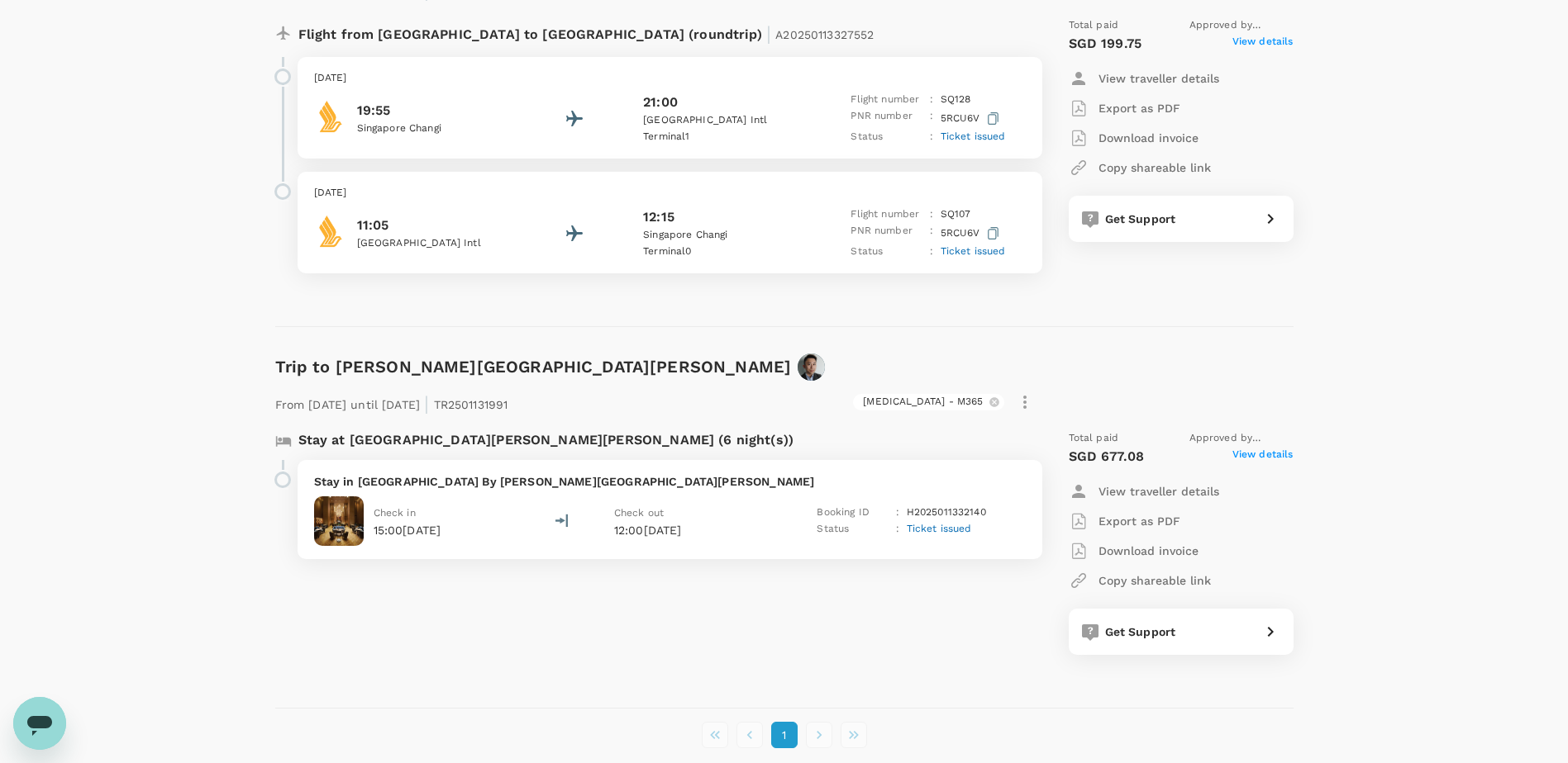
click at [408, 520] on div "Check in 15:00, 16 Feb 2025" at bounding box center [407, 521] width 68 height 34
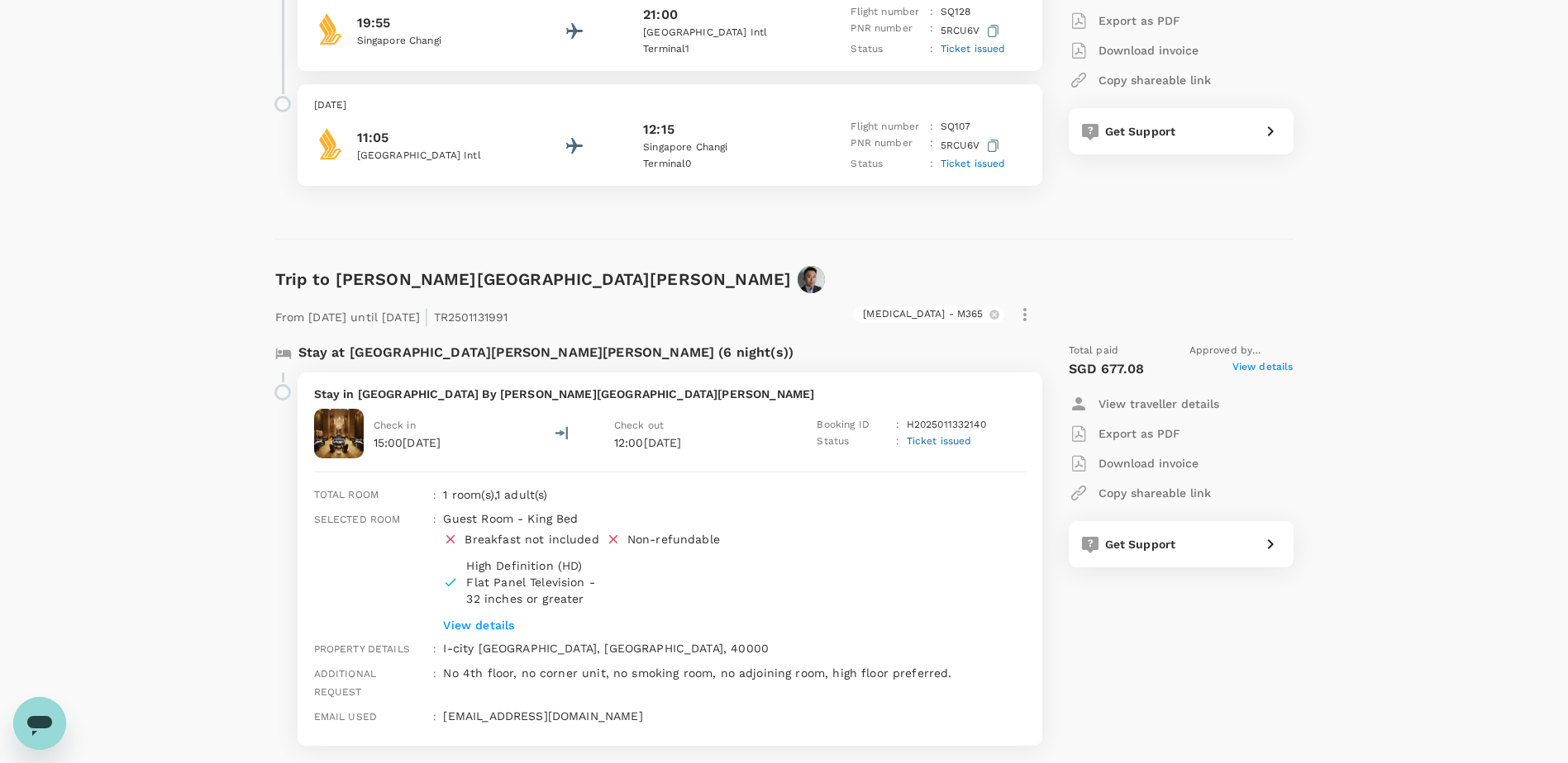
scroll to position [2899, 0]
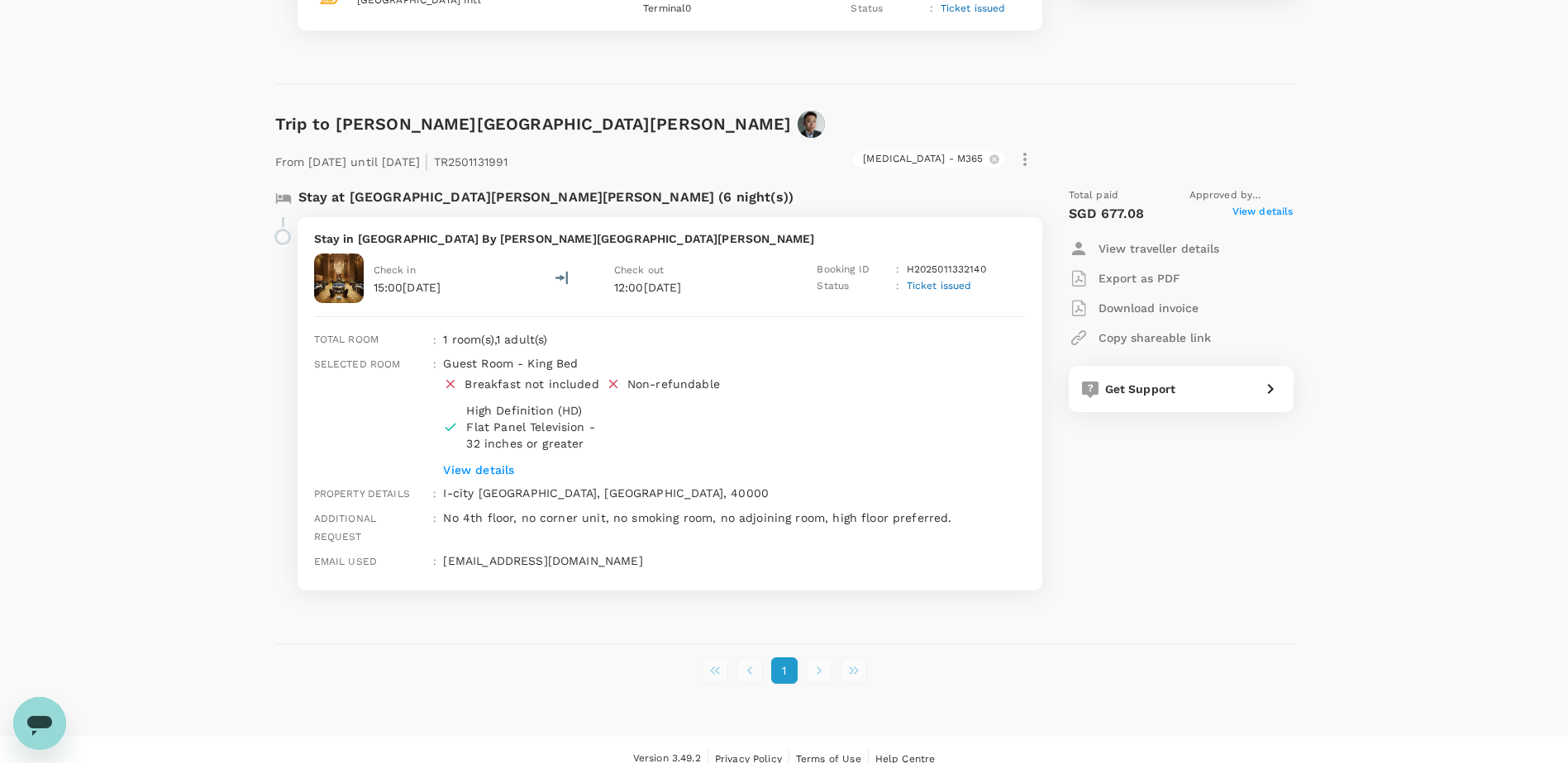
click at [281, 408] on div at bounding box center [277, 411] width 16 height 387
drag, startPoint x: 943, startPoint y: 515, endPoint x: 441, endPoint y: 520, distance: 502.0
click at [441, 520] on div "No 4th floor, no corner unit, no smoking room, no adjoining room, high floor pr…" at bounding box center [731, 524] width 589 height 43
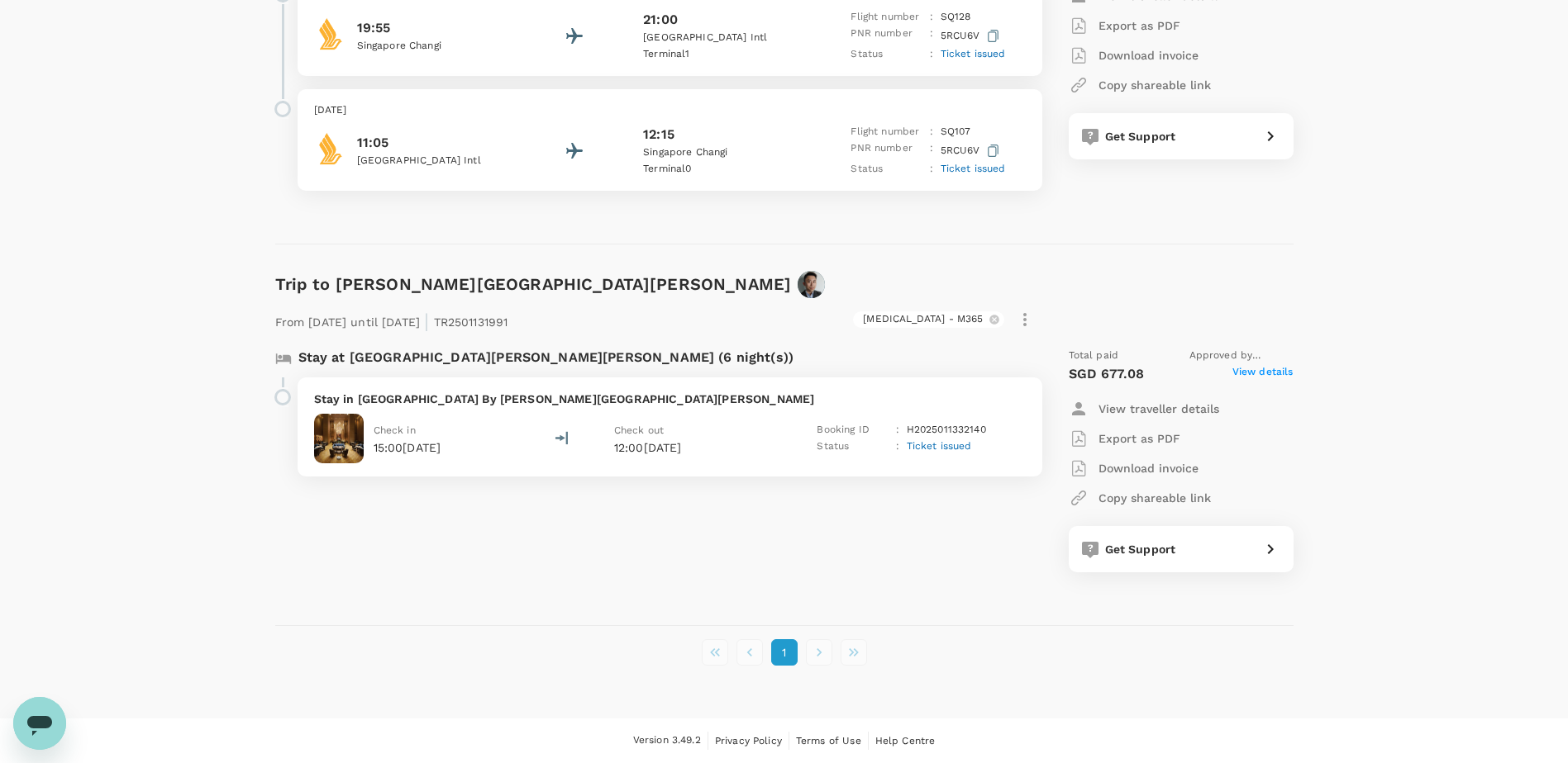
copy p "No 4th floor, no corner unit, no smoking room, no adjoining room, high floor pr…"
click at [773, 415] on div "Check in 15:00, 16 Feb 2025 Check out 12:00, 22 Feb 2025 Booking ID : H20250113…" at bounding box center [670, 439] width 711 height 50
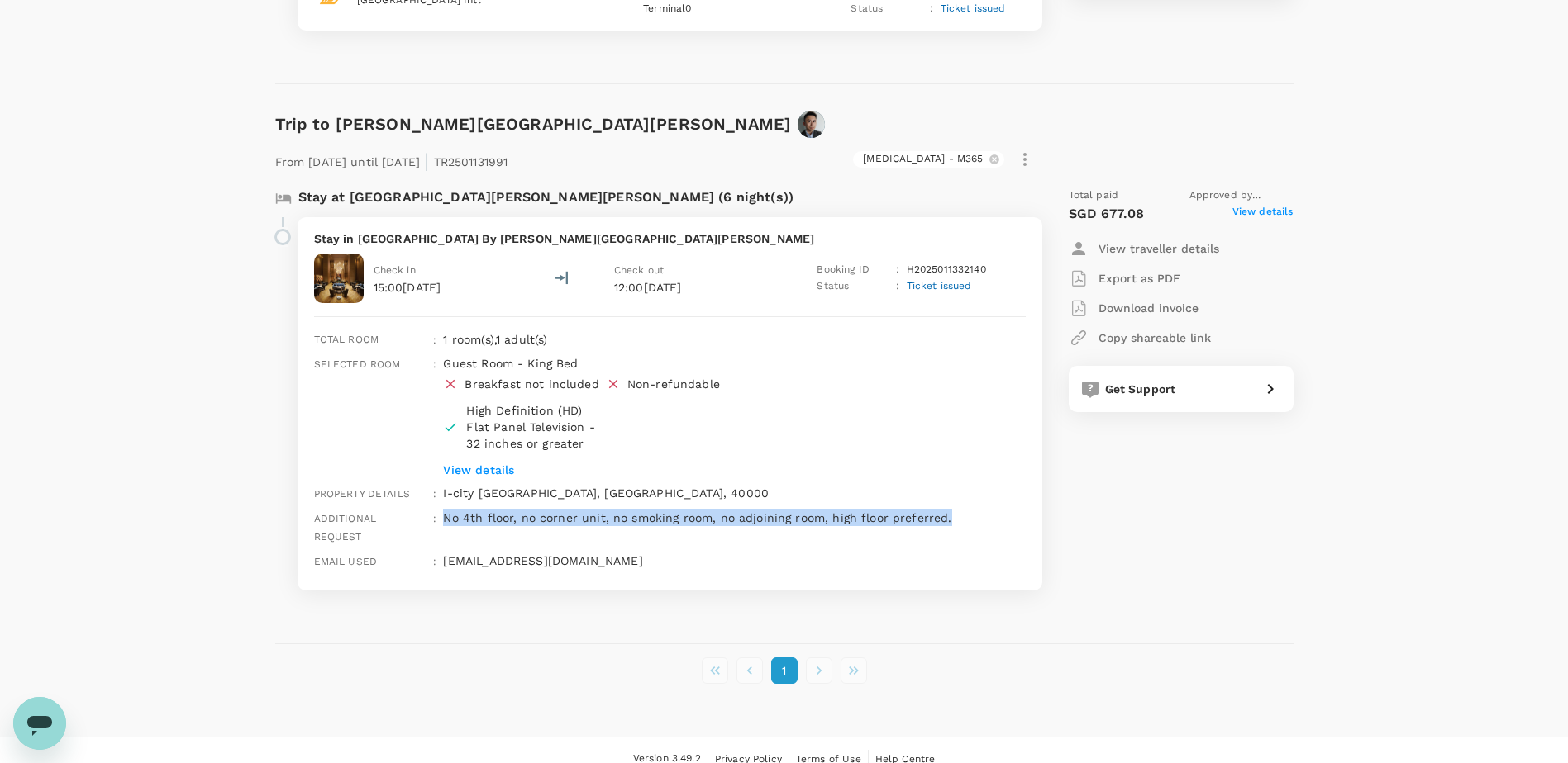
drag, startPoint x: 948, startPoint y: 515, endPoint x: 445, endPoint y: 515, distance: 503.0
click at [445, 515] on p "No 4th floor, no corner unit, no smoking room, no adjoining room, high floor pr…" at bounding box center [734, 518] width 582 height 17
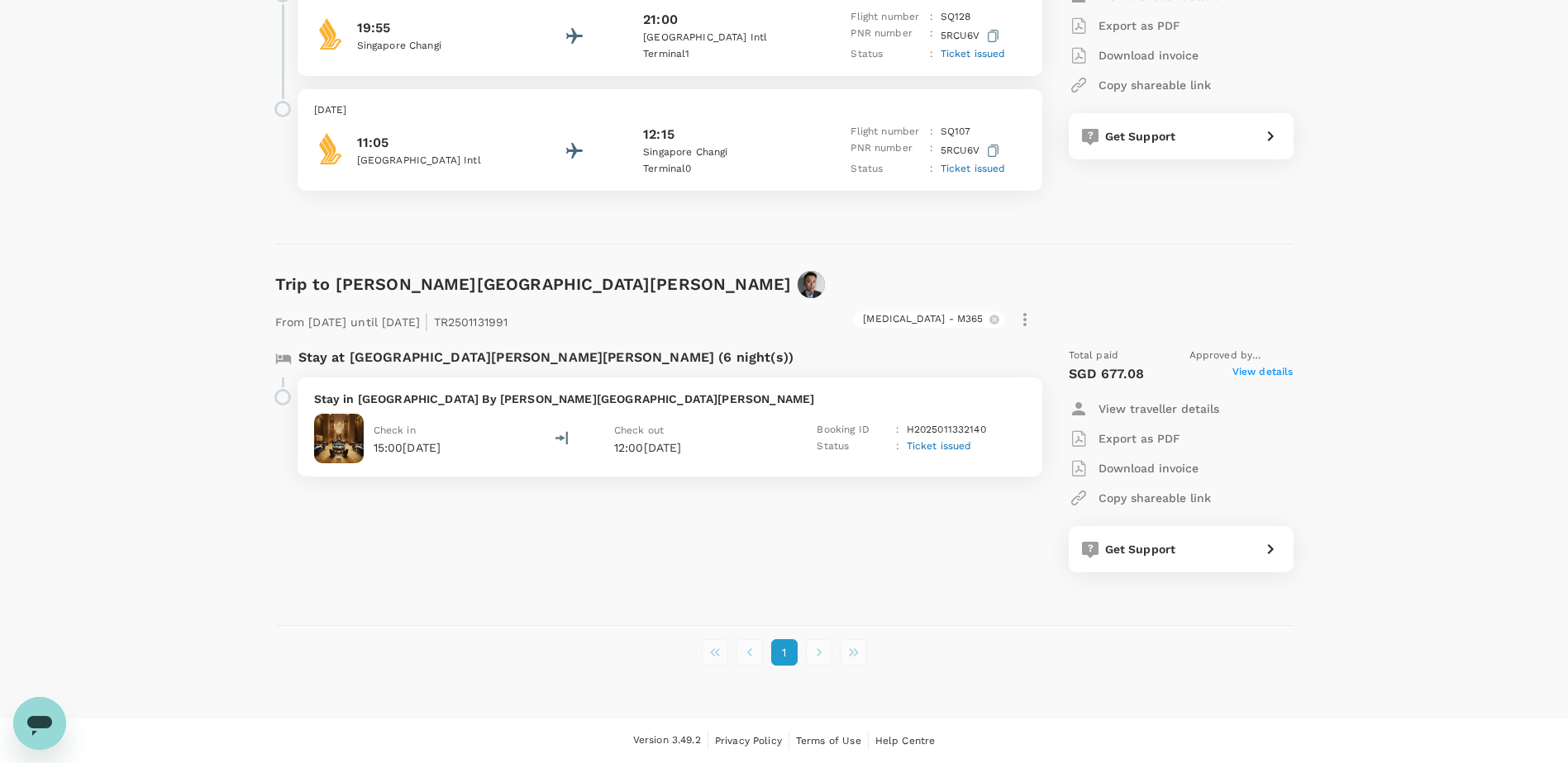
click at [862, 392] on p "Stay in Doubletree By Hilton Shah Alam I City" at bounding box center [670, 399] width 711 height 17
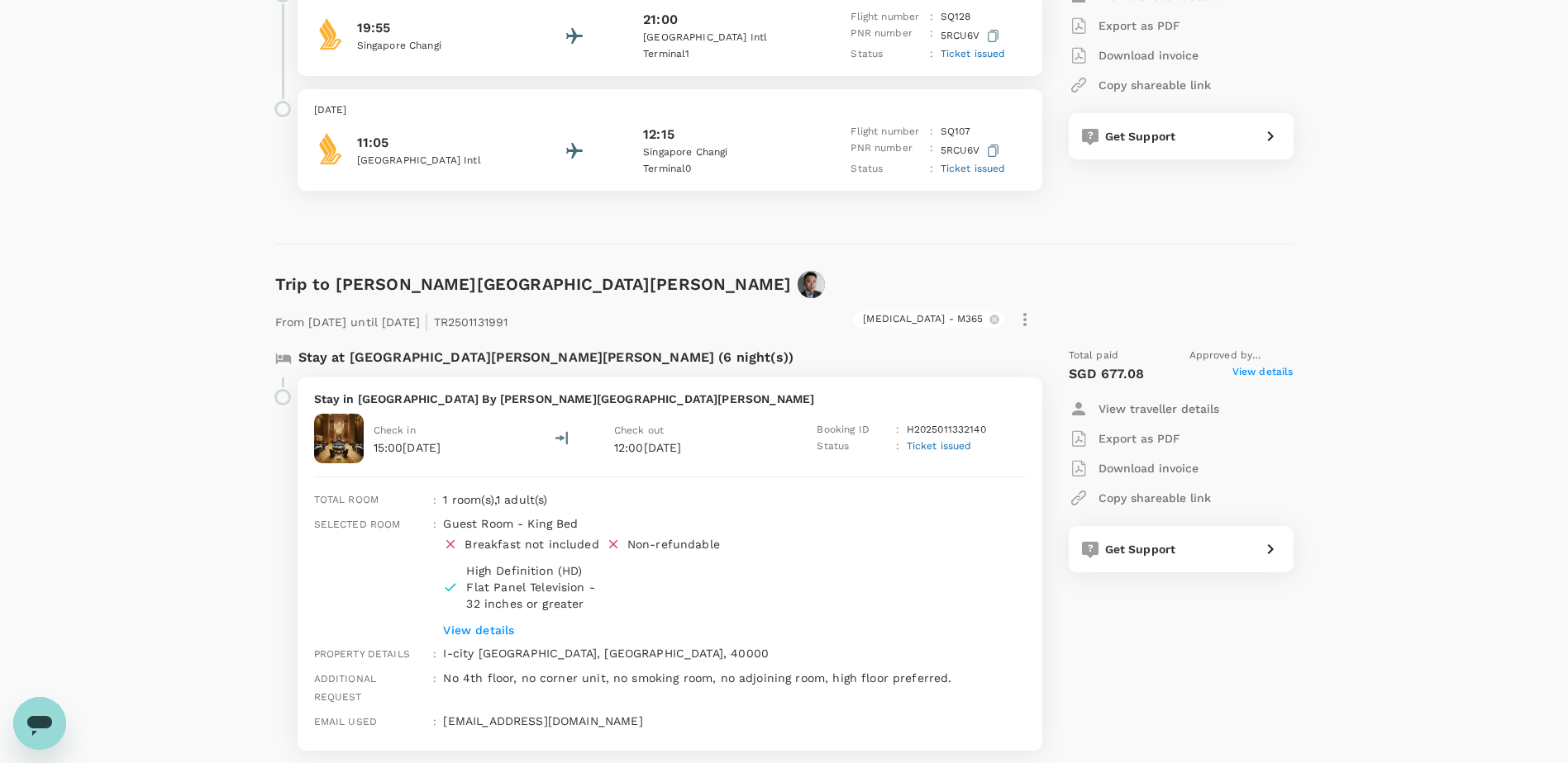
scroll to position [2899, 0]
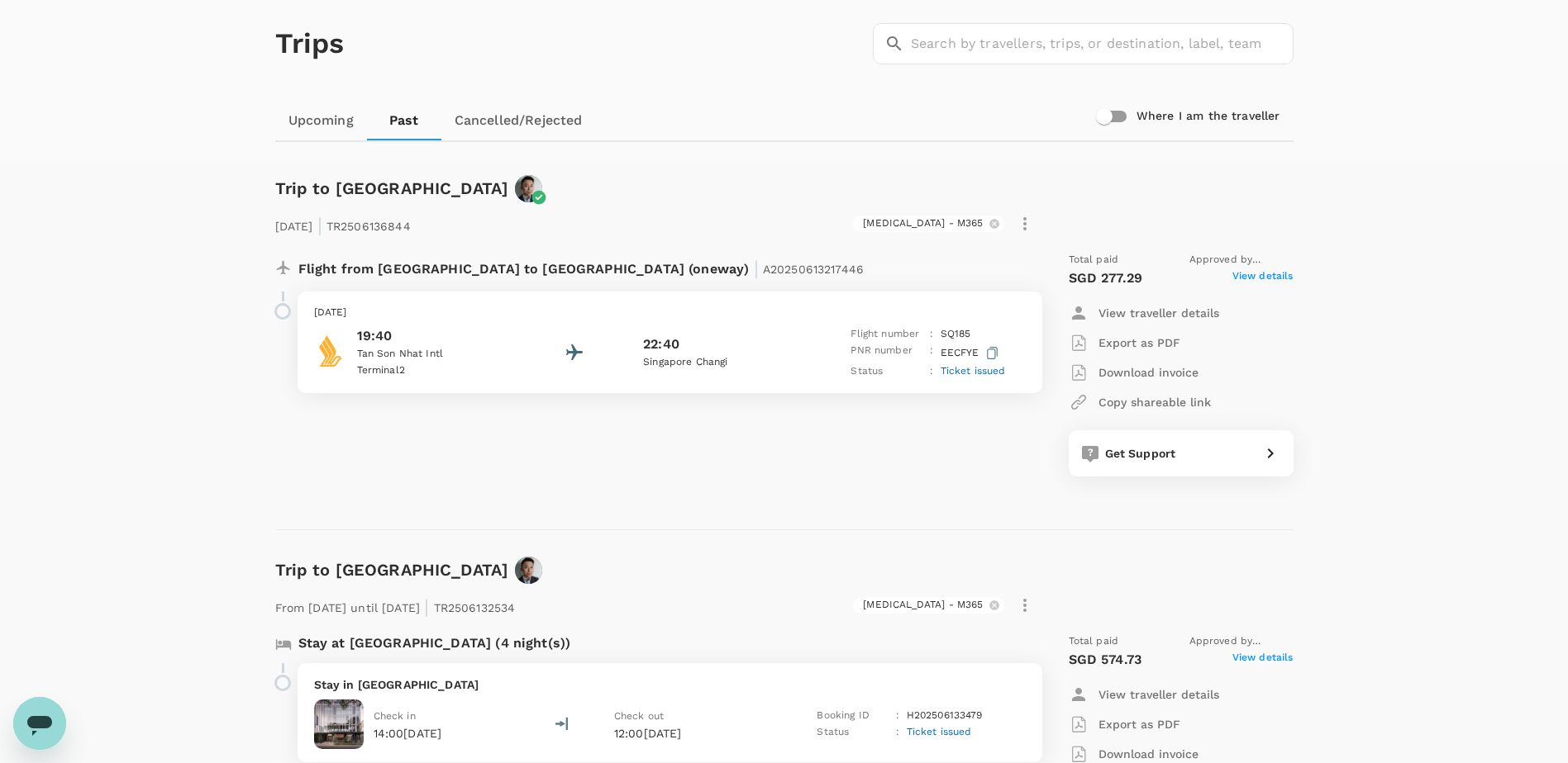
scroll to position [0, 0]
